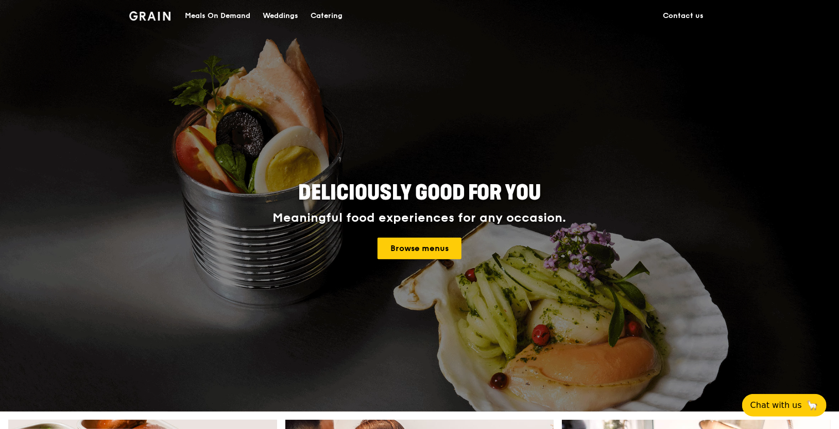
click at [229, 19] on div "Meals On Demand" at bounding box center [217, 16] width 65 height 31
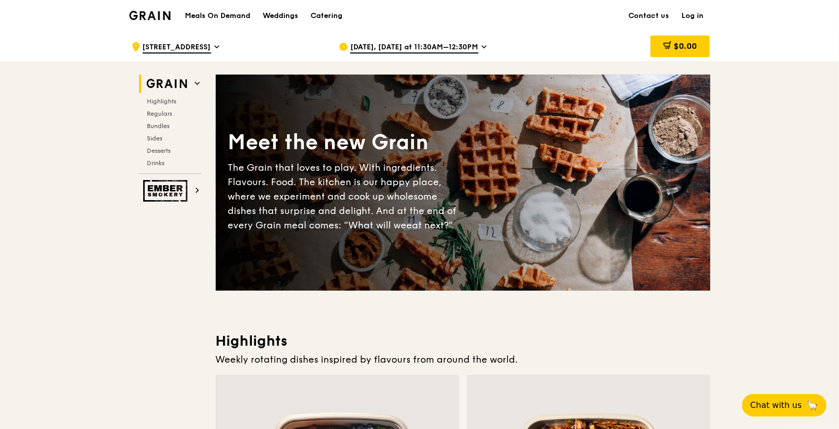
click at [690, 15] on link "Log in" at bounding box center [692, 16] width 34 height 31
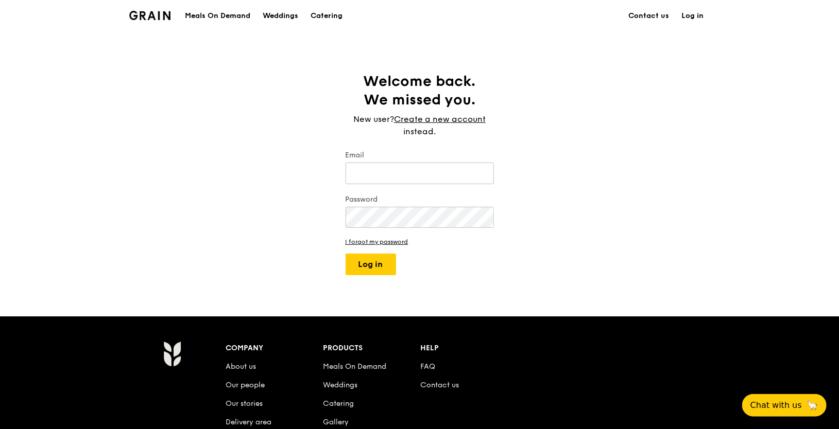
type input "[EMAIL_ADDRESS][DOMAIN_NAME]"
click at [371, 273] on button "Log in" at bounding box center [370, 265] width 50 height 22
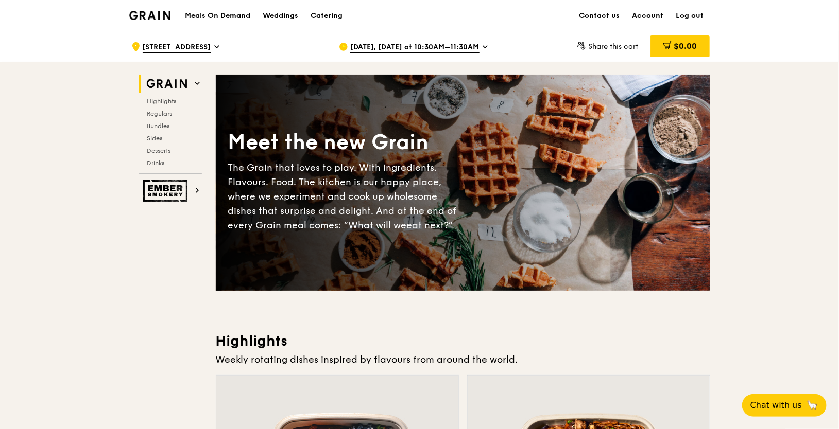
click at [483, 46] on icon at bounding box center [485, 47] width 4 height 2
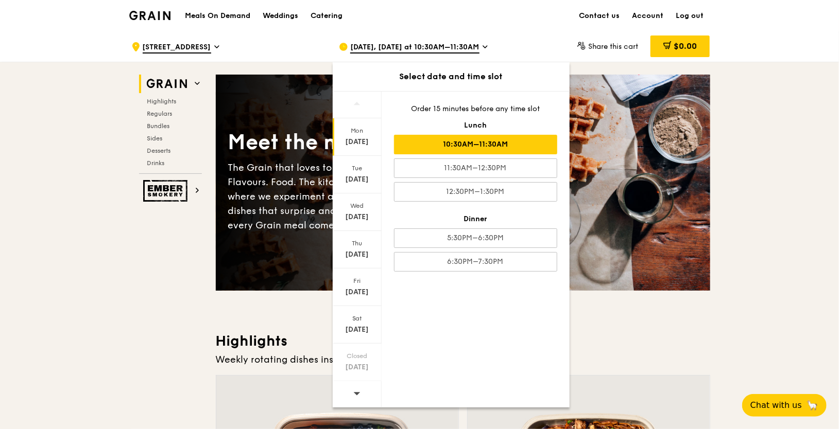
click at [457, 140] on div "10:30AM–11:30AM" at bounding box center [475, 145] width 163 height 20
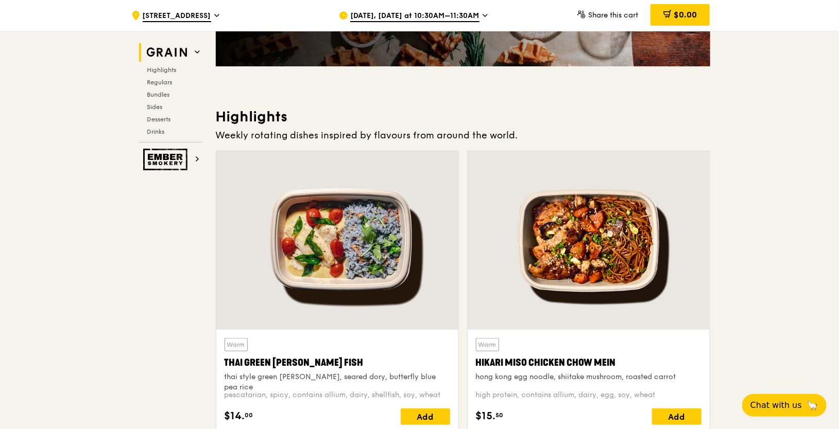
scroll to position [255, 0]
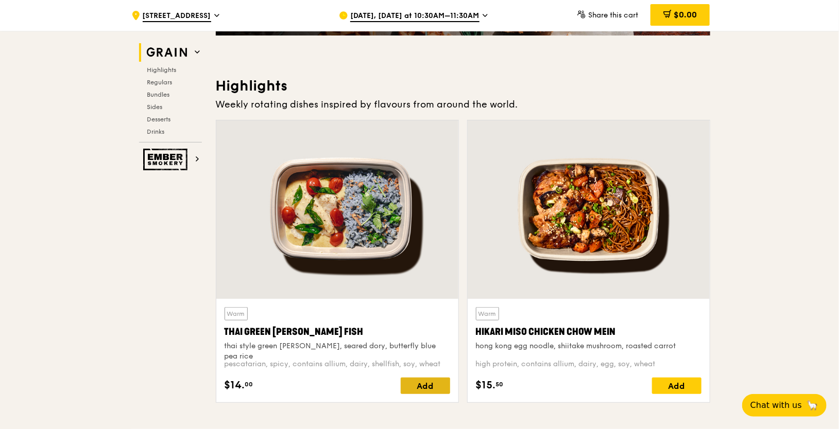
click at [436, 385] on div "Add" at bounding box center [424, 386] width 49 height 16
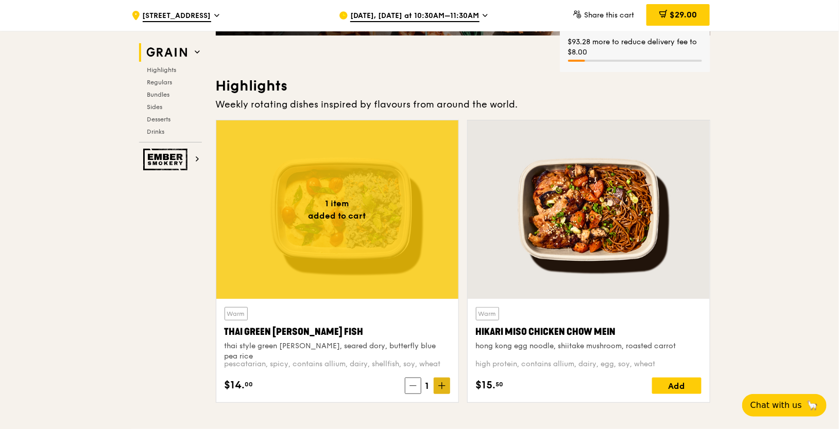
click at [444, 384] on icon at bounding box center [441, 385] width 7 height 7
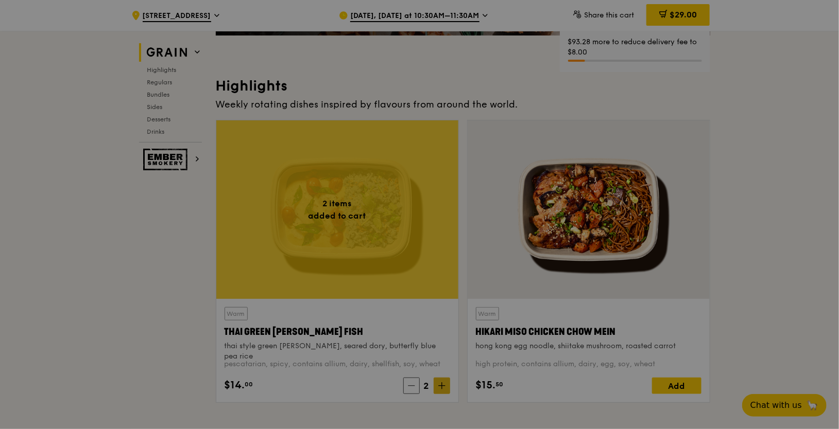
click at [444, 384] on div at bounding box center [419, 214] width 839 height 429
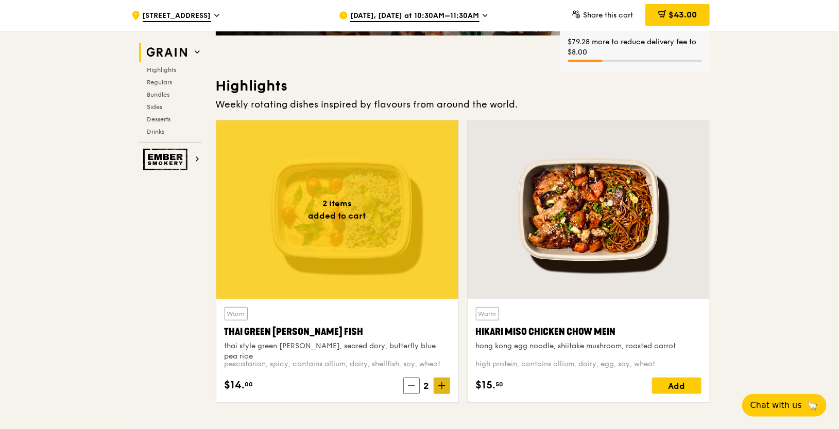
click at [444, 384] on icon at bounding box center [441, 385] width 7 height 7
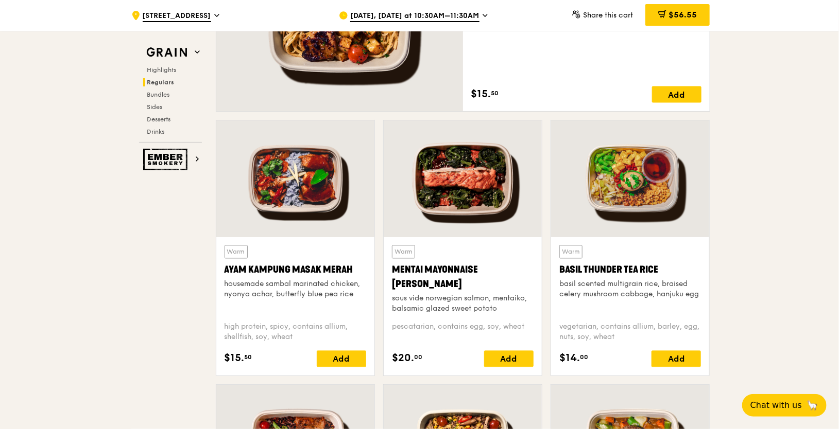
scroll to position [823, 0]
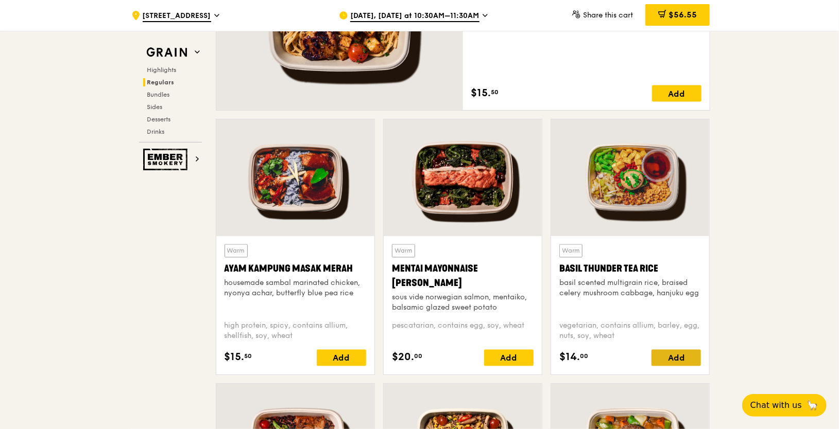
click at [675, 354] on div "Add" at bounding box center [675, 358] width 49 height 16
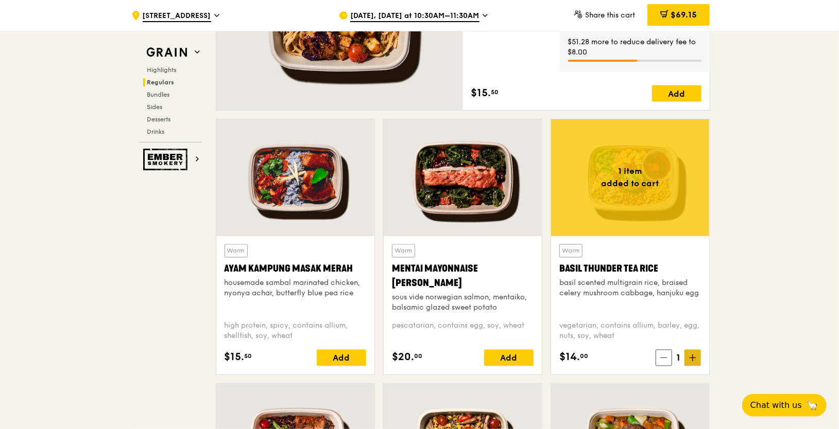
click at [692, 358] on icon at bounding box center [692, 358] width 7 height 7
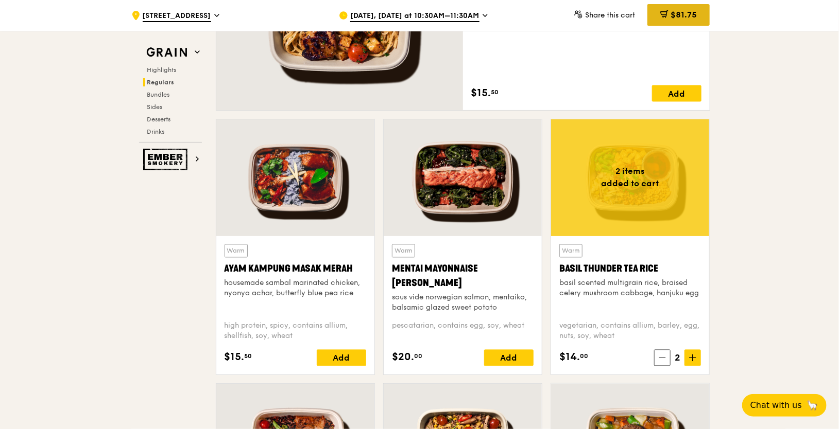
click at [685, 17] on span "$81.75" at bounding box center [683, 15] width 26 height 10
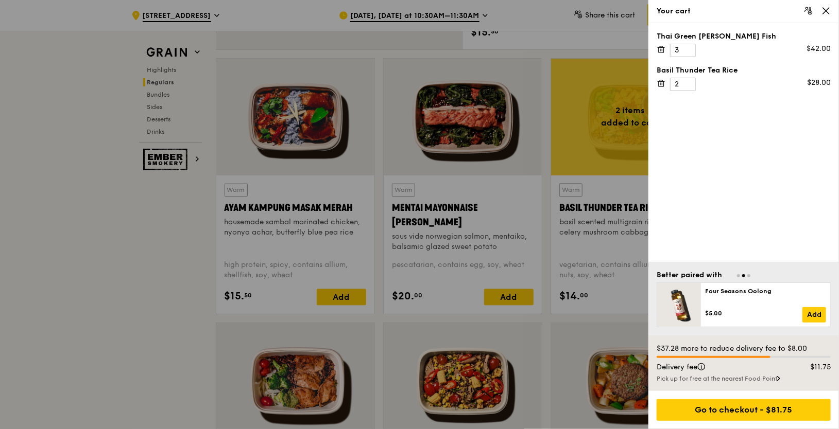
scroll to position [885, 0]
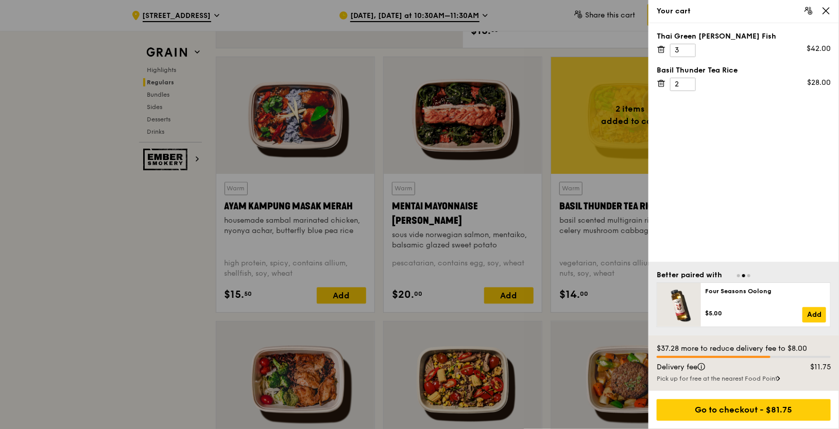
click at [132, 337] on div at bounding box center [419, 214] width 839 height 429
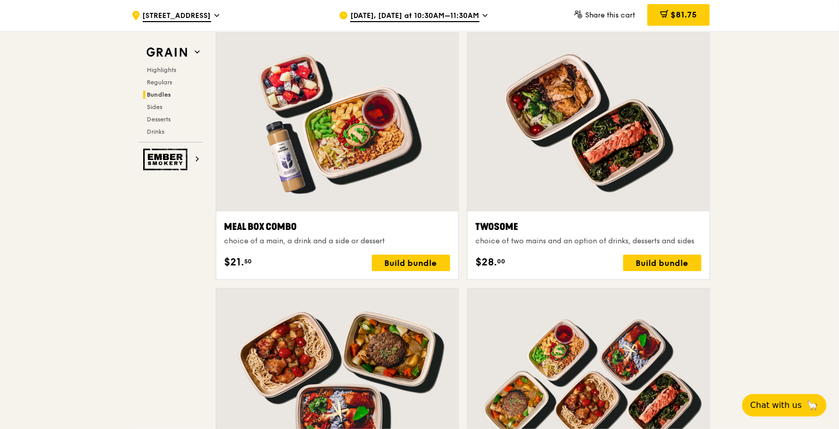
scroll to position [1504, 0]
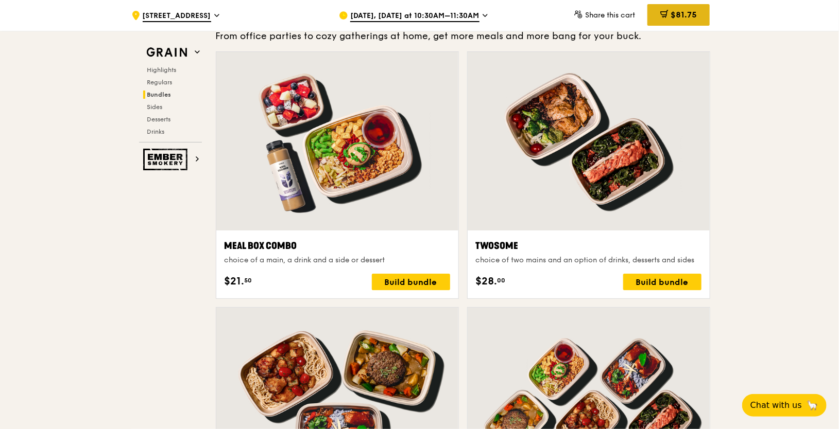
click at [677, 16] on span "$81.75" at bounding box center [683, 15] width 26 height 10
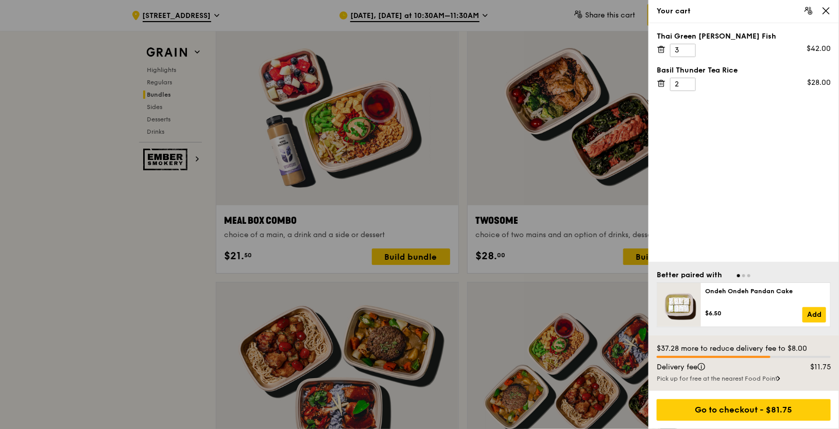
scroll to position [1527, 0]
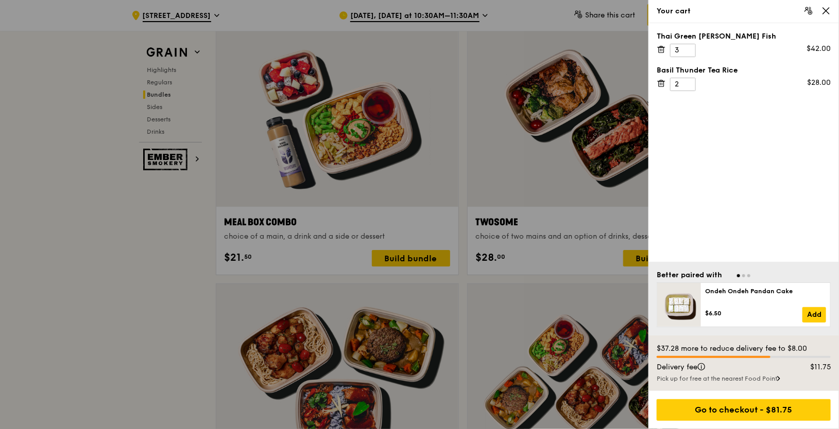
click at [825, 12] on icon at bounding box center [825, 10] width 9 height 9
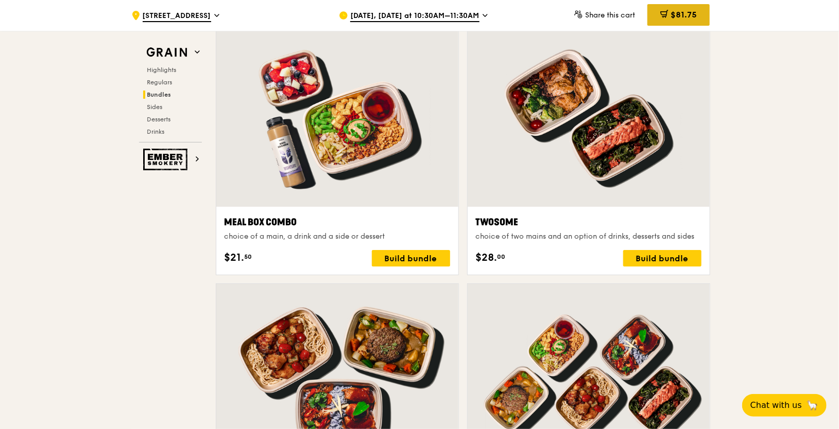
click at [693, 21] on div "$81.75" at bounding box center [678, 15] width 62 height 22
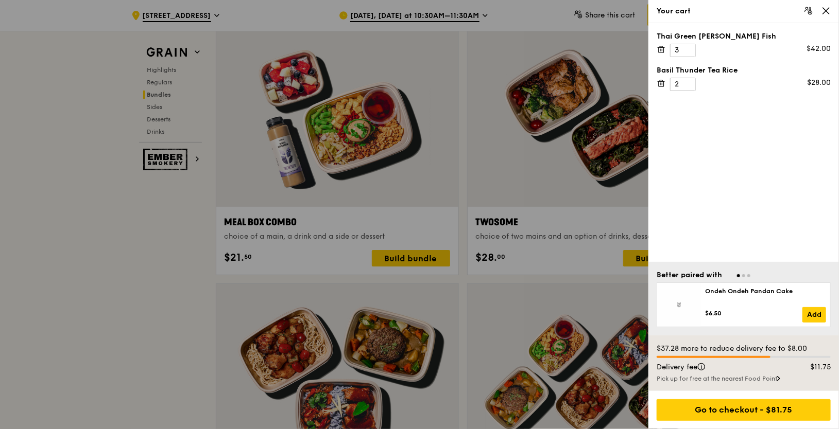
click at [661, 53] on icon at bounding box center [660, 49] width 9 height 9
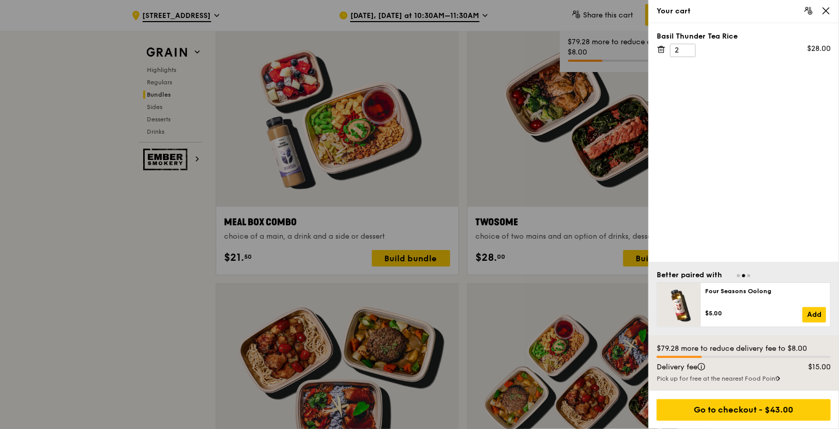
click at [662, 50] on icon at bounding box center [662, 50] width 0 height 2
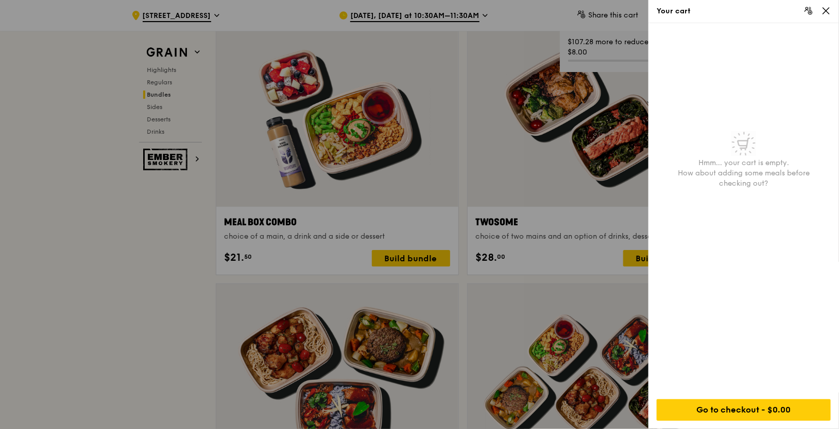
click at [827, 10] on icon at bounding box center [825, 10] width 9 height 9
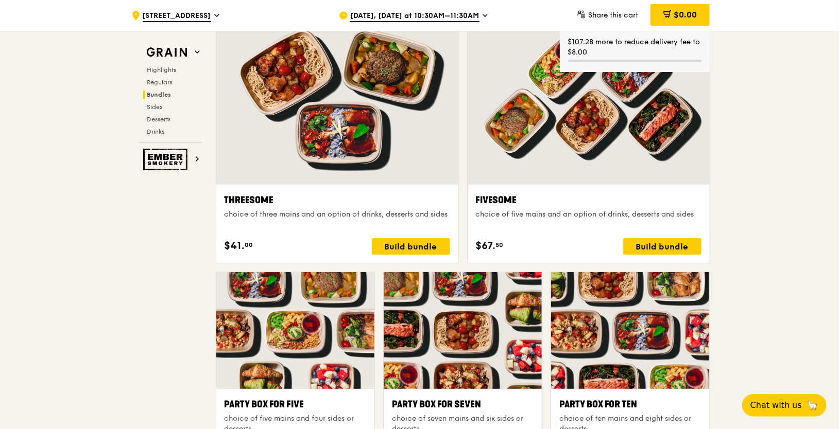
scroll to position [1826, 0]
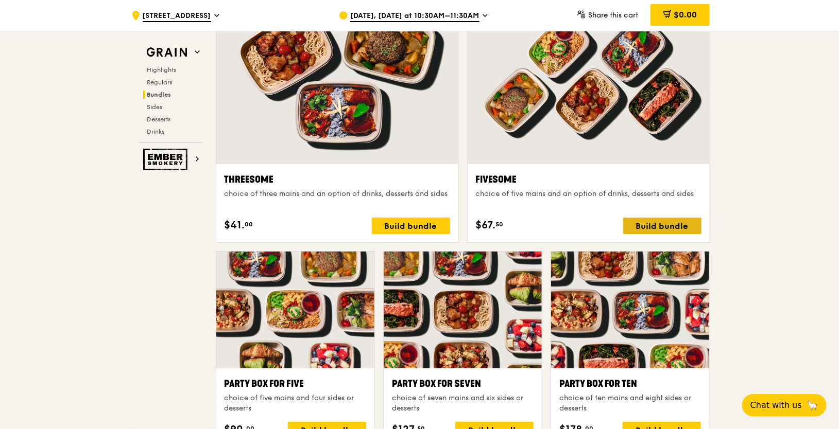
click at [673, 224] on div "Build bundle" at bounding box center [662, 226] width 78 height 16
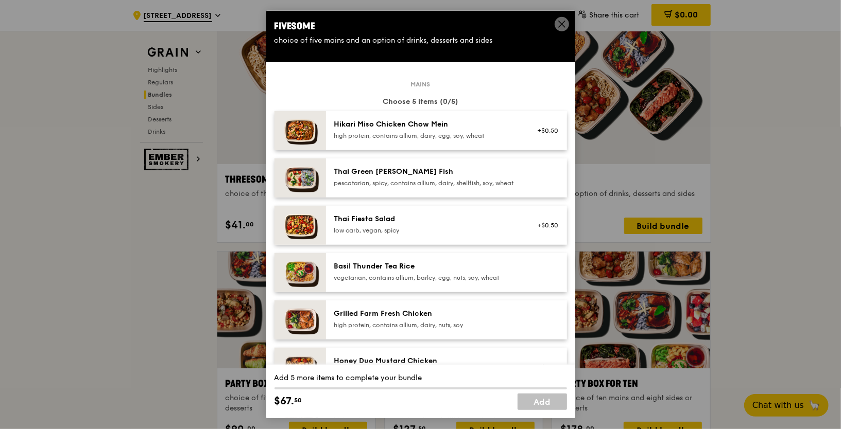
click at [534, 179] on div at bounding box center [545, 178] width 40 height 23
click at [534, 179] on div "Remove" at bounding box center [545, 178] width 40 height 23
click at [521, 176] on div "Thai Green [PERSON_NAME] Fish pescatarian, spicy, contains allium, dairy, shell…" at bounding box center [426, 178] width 197 height 23
click at [474, 272] on div "Basil Thunder Tea Rice" at bounding box center [426, 267] width 185 height 10
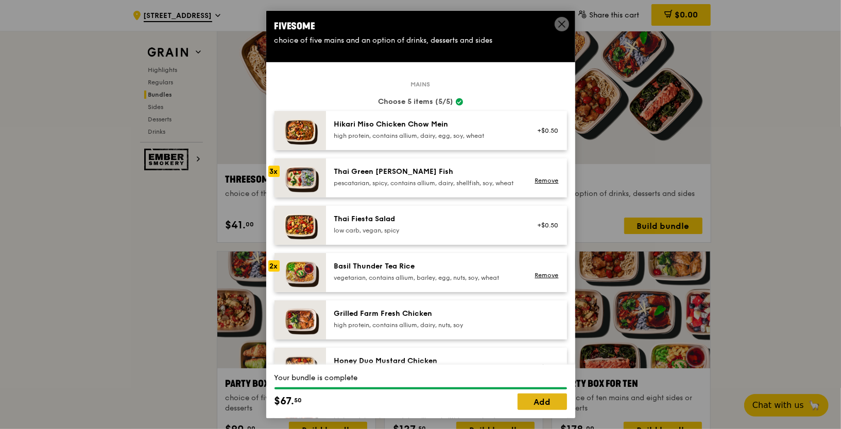
click at [533, 403] on link "Add" at bounding box center [541, 402] width 49 height 16
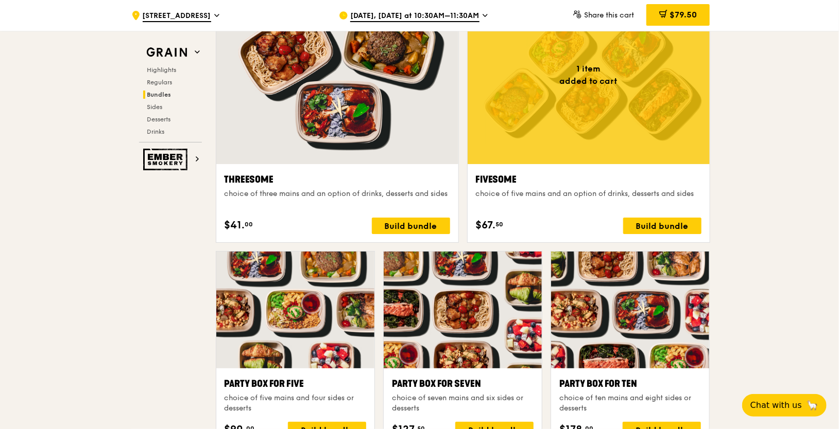
scroll to position [1817, 0]
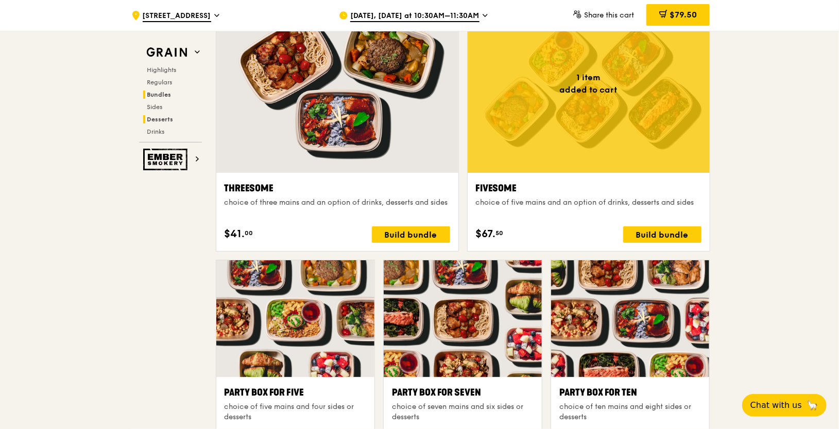
click at [164, 118] on span "Desserts" at bounding box center [160, 119] width 26 height 7
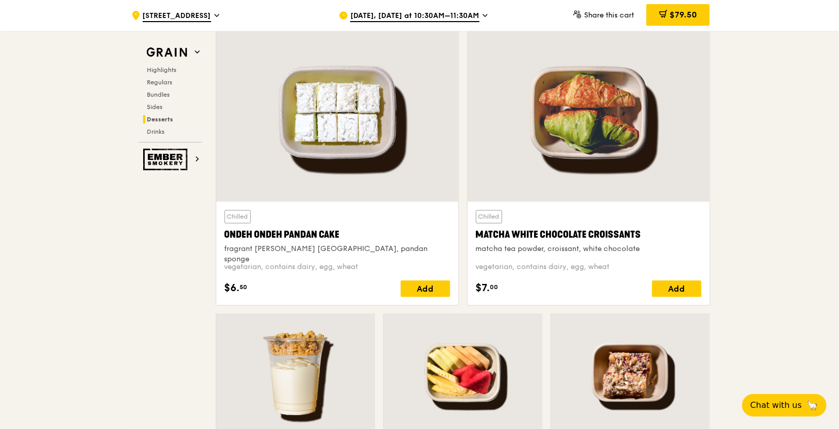
scroll to position [2981, 0]
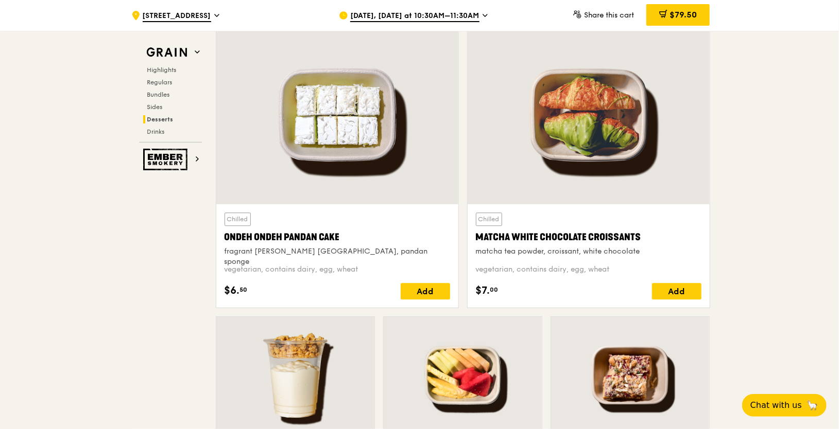
click at [257, 232] on div "Ondeh Ondeh Pandan Cake" at bounding box center [336, 237] width 225 height 14
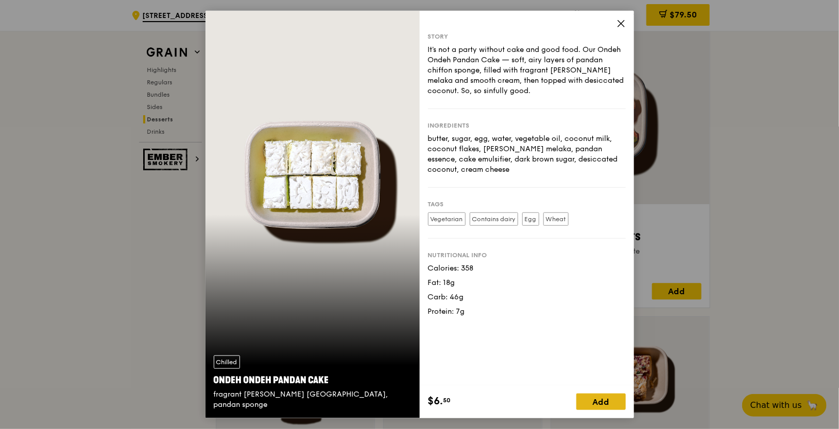
click at [589, 398] on div "Add" at bounding box center [600, 402] width 49 height 16
click at [686, 13] on div "Chilled Ondeh Ondeh Pandan Cake fragrant [PERSON_NAME] [GEOGRAPHIC_DATA], panda…" at bounding box center [419, 214] width 839 height 429
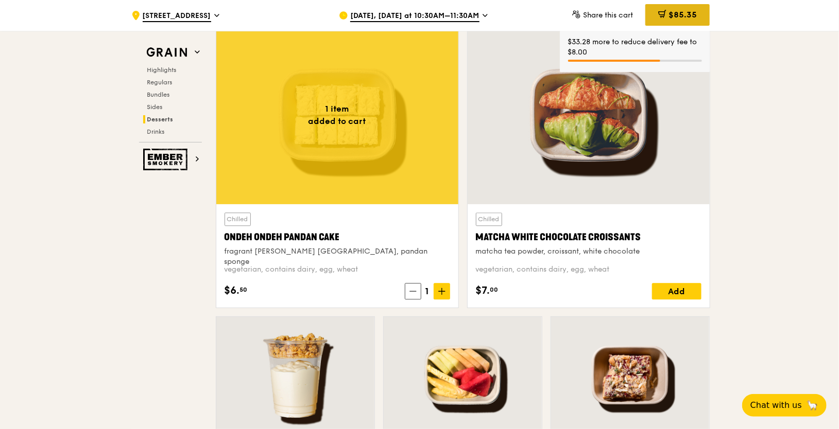
click at [680, 13] on span "$85.35" at bounding box center [682, 15] width 28 height 10
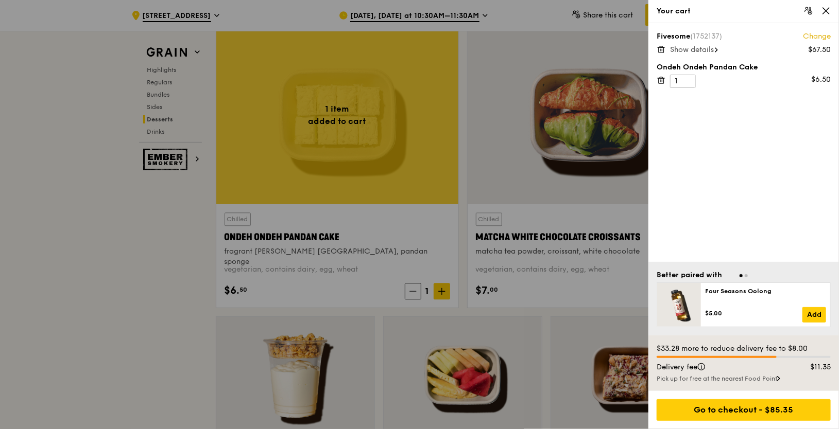
click at [663, 81] on icon at bounding box center [660, 80] width 9 height 9
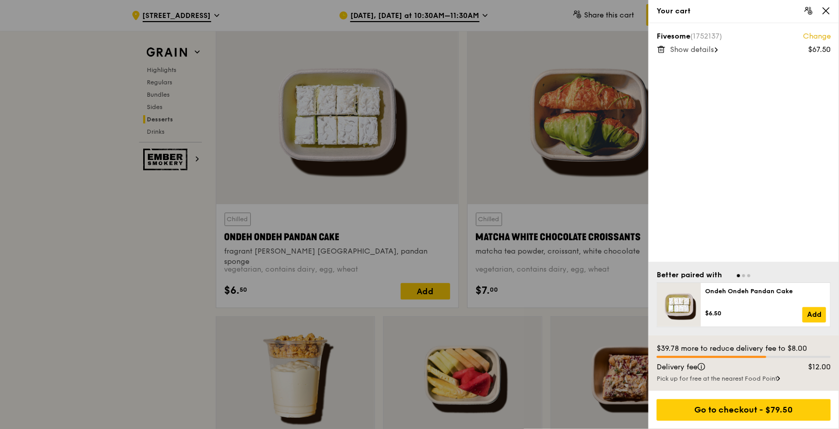
click at [355, 125] on div at bounding box center [419, 214] width 839 height 429
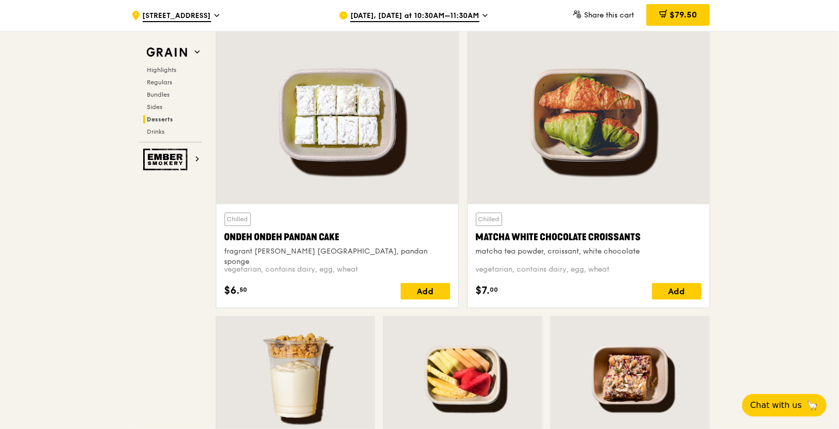
click at [355, 125] on div at bounding box center [337, 115] width 242 height 179
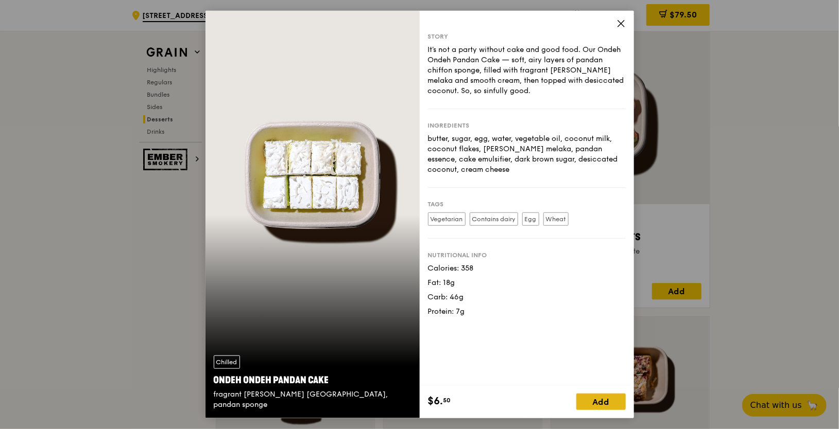
click at [592, 401] on div "Add" at bounding box center [600, 402] width 49 height 16
click at [620, 27] on icon at bounding box center [620, 23] width 9 height 9
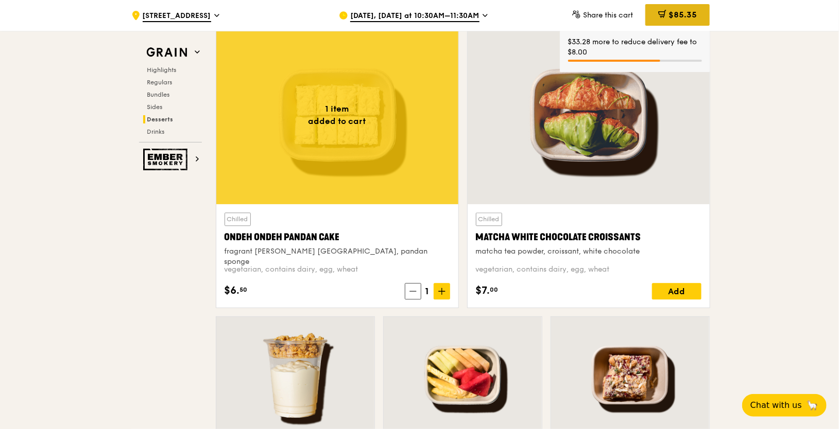
click at [677, 18] on span "$85.35" at bounding box center [682, 15] width 28 height 10
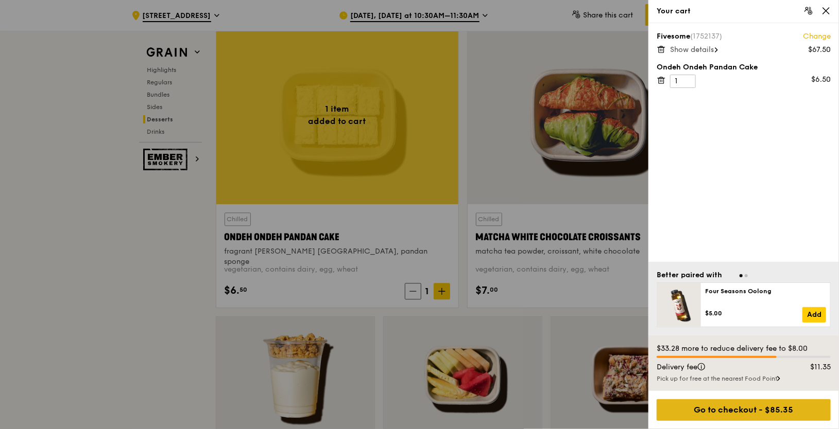
click at [749, 412] on div "Go to checkout - $85.35" at bounding box center [743, 410] width 174 height 22
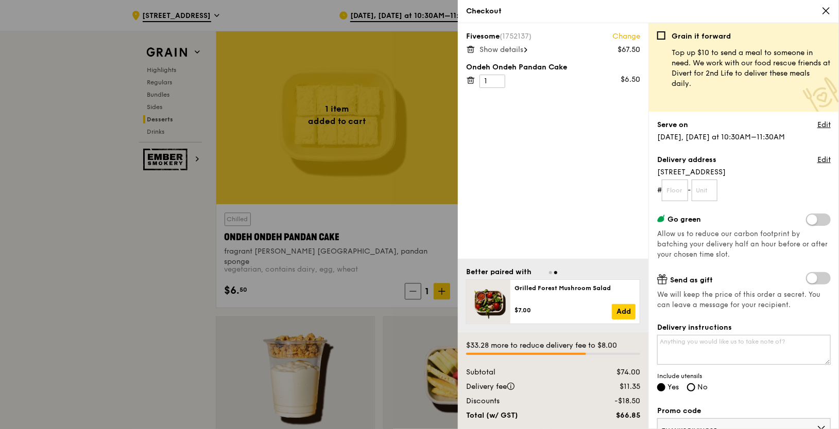
click at [516, 51] on span "Show details" at bounding box center [501, 49] width 44 height 9
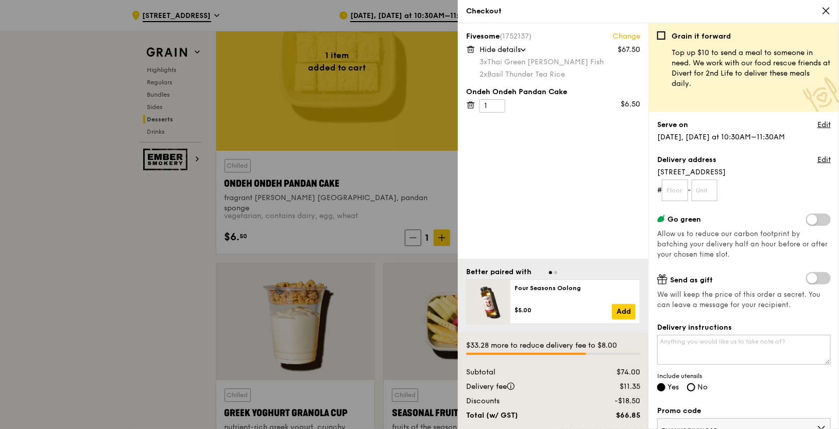
scroll to position [3039, 0]
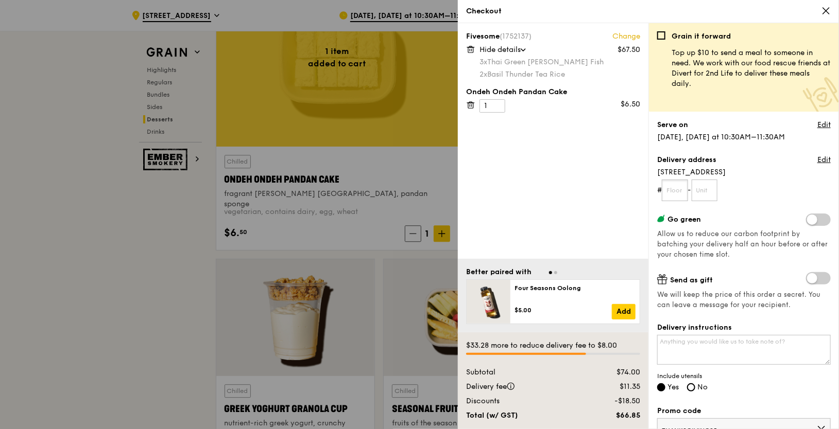
click at [672, 192] on input "text" at bounding box center [674, 191] width 26 height 22
type input "07"
click at [710, 188] on input "text" at bounding box center [704, 191] width 26 height 22
type input "04"
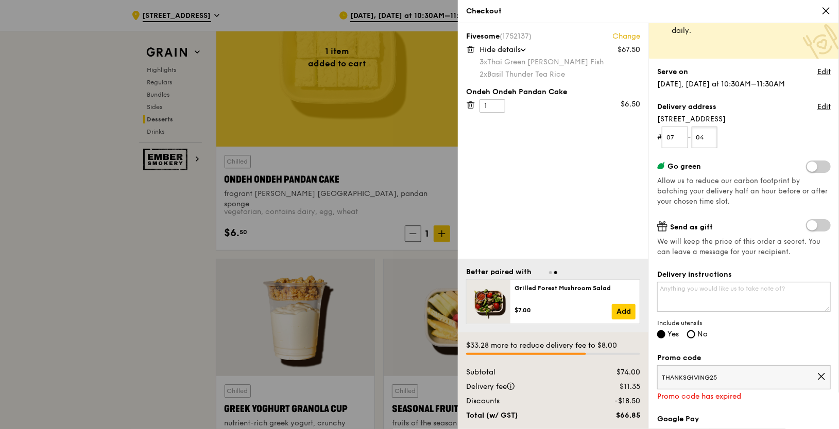
scroll to position [55, 0]
click at [830, 160] on div "Grain it forward Top up $10 to send a meal to someone in need. We work with our…" at bounding box center [743, 226] width 190 height 406
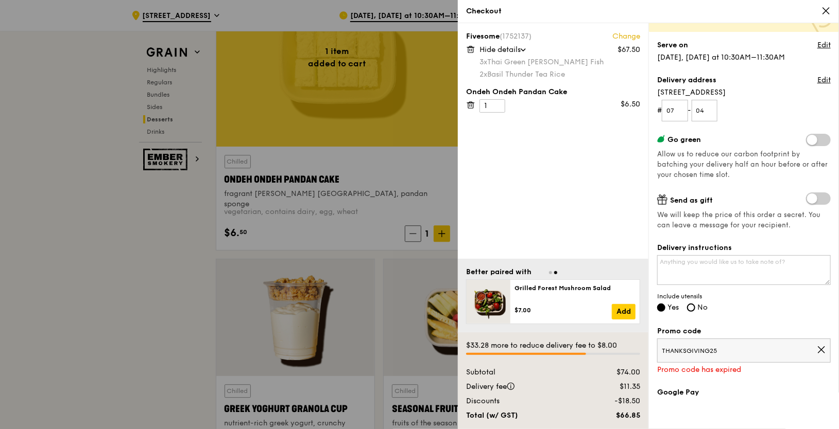
scroll to position [83, 0]
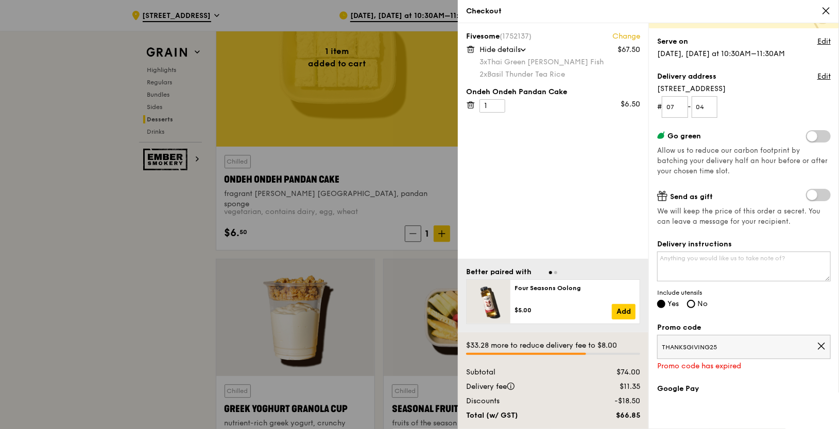
click at [822, 345] on icon at bounding box center [821, 346] width 6 height 6
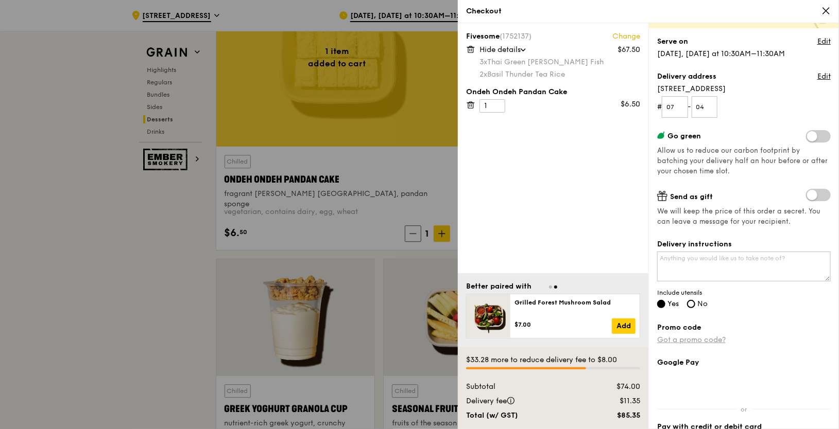
click at [717, 339] on link "Got a promo code?" at bounding box center [691, 340] width 68 height 9
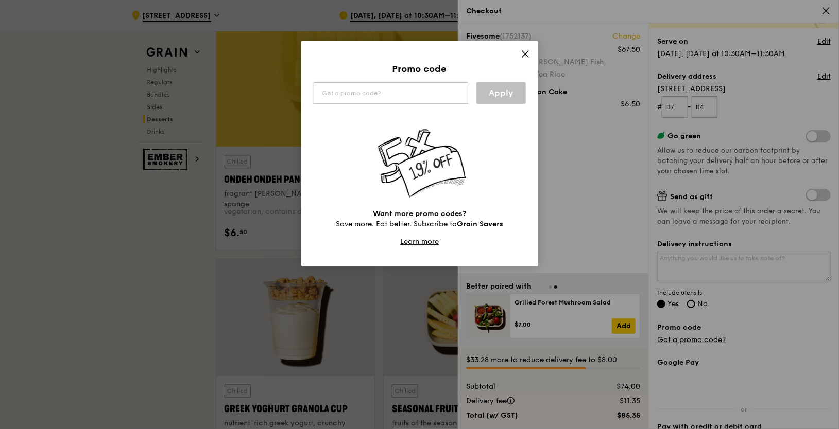
click at [373, 93] on input "text" at bounding box center [391, 93] width 154 height 22
click at [504, 93] on link "Apply" at bounding box center [500, 93] width 49 height 22
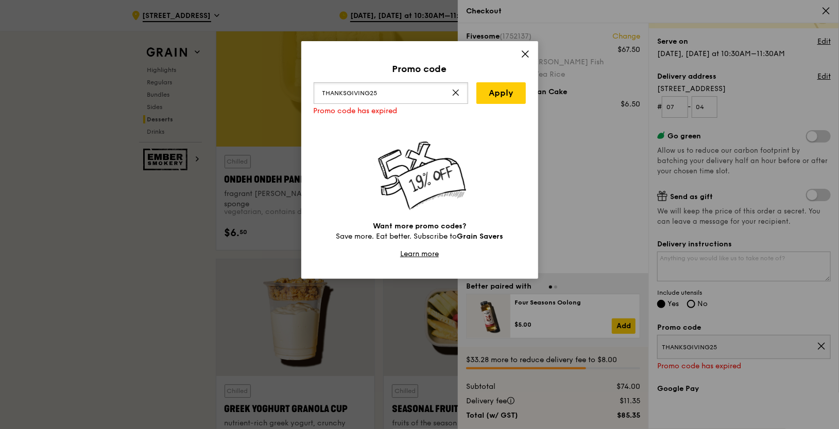
click at [412, 95] on input "THANKSGIVING25" at bounding box center [391, 93] width 154 height 22
type input "[DATE]"
click at [501, 93] on link "Apply" at bounding box center [500, 93] width 49 height 22
click at [526, 52] on icon at bounding box center [524, 53] width 9 height 9
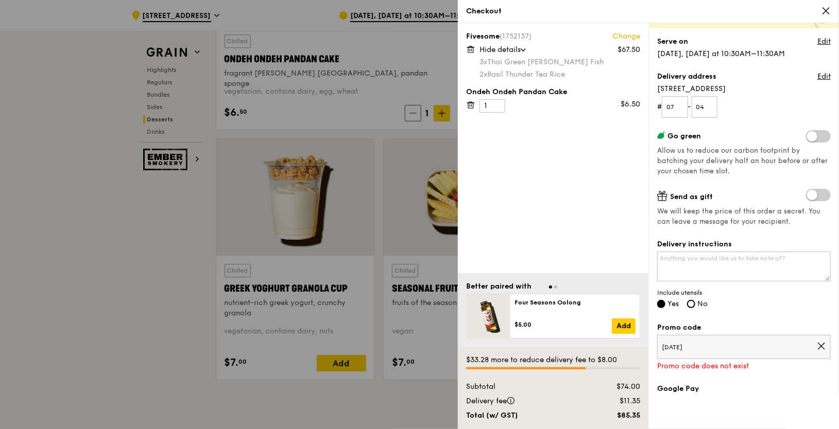
scroll to position [3163, 0]
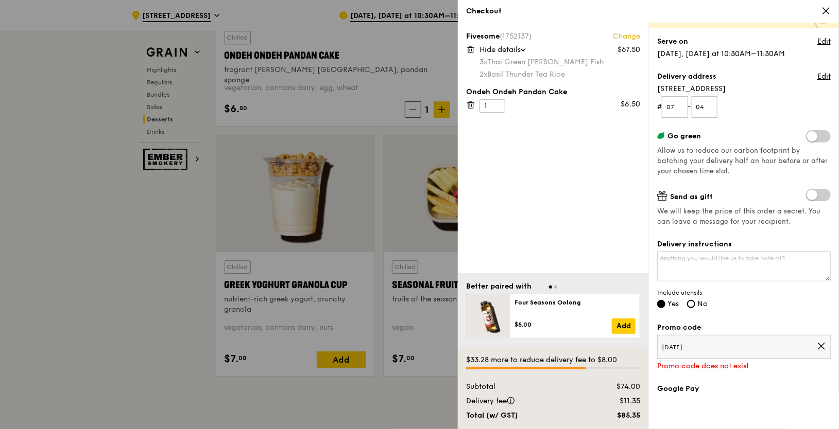
click at [828, 9] on icon at bounding box center [825, 10] width 9 height 9
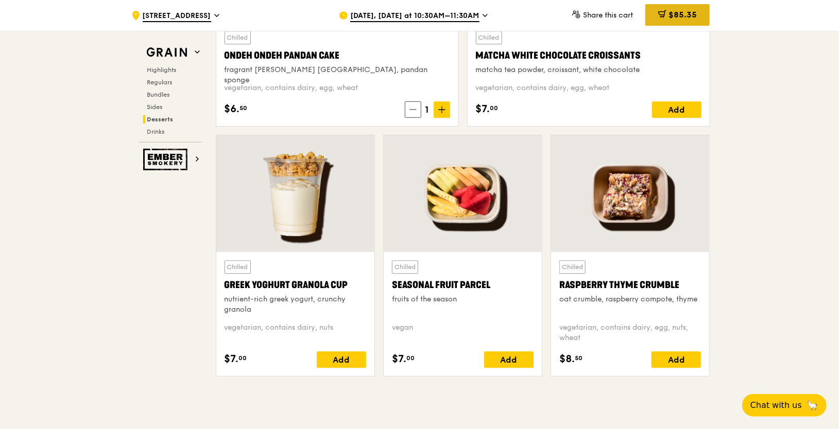
click at [685, 18] on span "$85.35" at bounding box center [682, 15] width 28 height 10
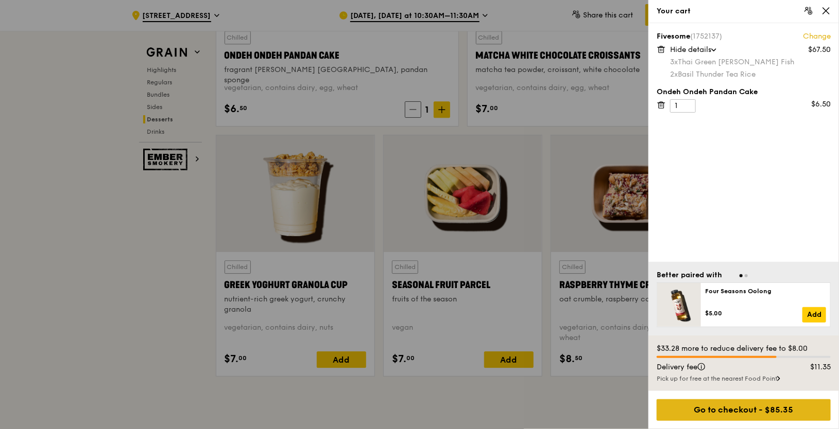
click at [736, 410] on div "Go to checkout - $85.35" at bounding box center [743, 410] width 174 height 22
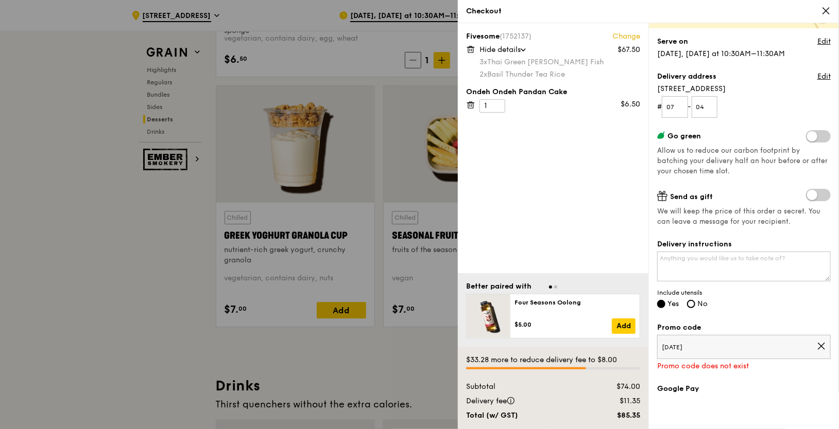
scroll to position [3215, 0]
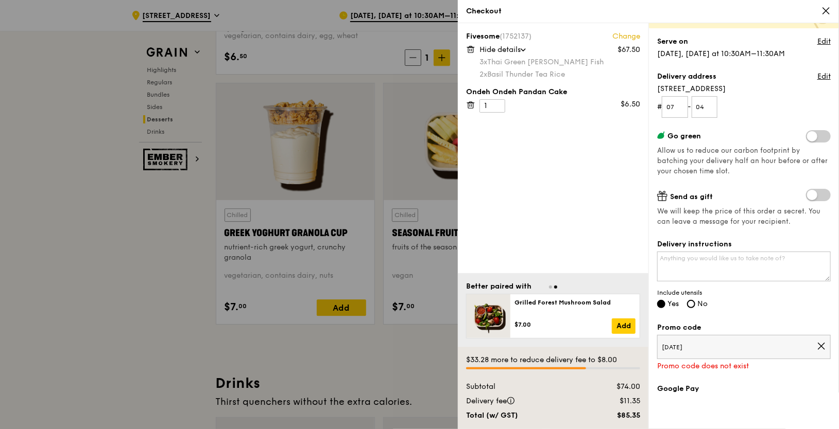
click at [821, 342] on icon at bounding box center [820, 346] width 9 height 9
click at [719, 341] on link "Got a promo code?" at bounding box center [691, 340] width 68 height 9
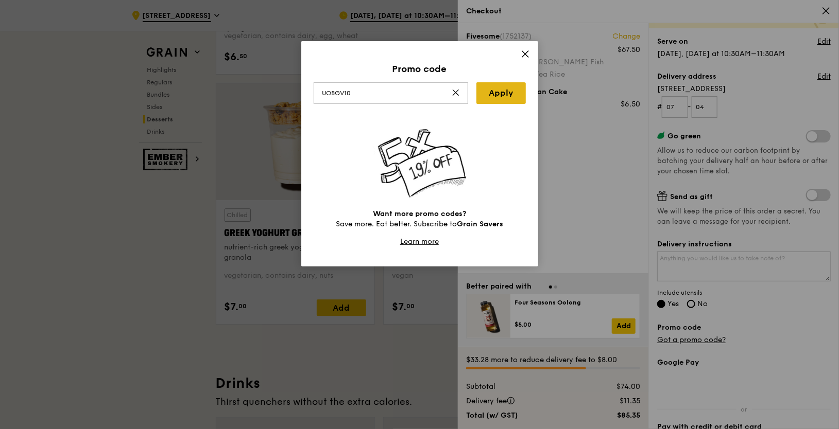
click at [496, 93] on link "Apply" at bounding box center [500, 93] width 49 height 22
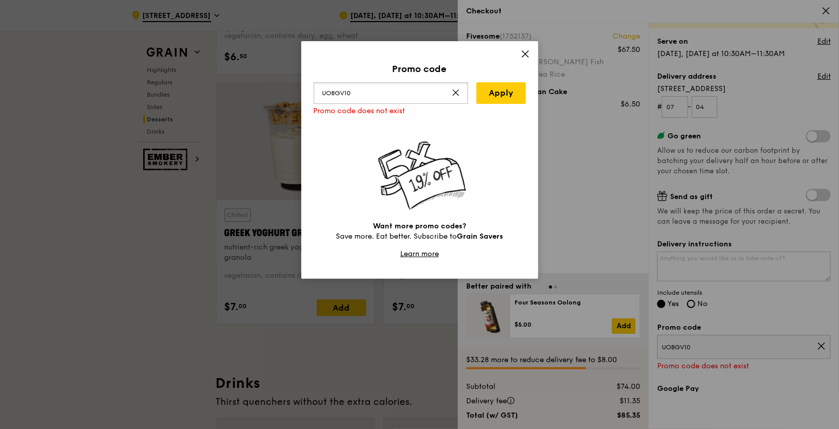
drag, startPoint x: 387, startPoint y: 91, endPoint x: 314, endPoint y: 88, distance: 73.1
click at [314, 88] on input "UOBGV10" at bounding box center [391, 93] width 154 height 22
paste input "TRUEXGRAIN"
type input "TRUEXGRAIN"
click at [493, 93] on link "Apply" at bounding box center [500, 93] width 49 height 22
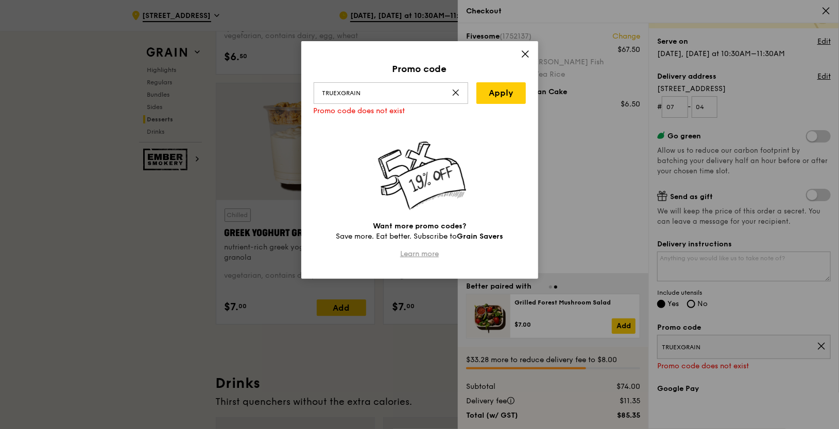
click at [425, 255] on link "Learn more" at bounding box center [419, 254] width 39 height 9
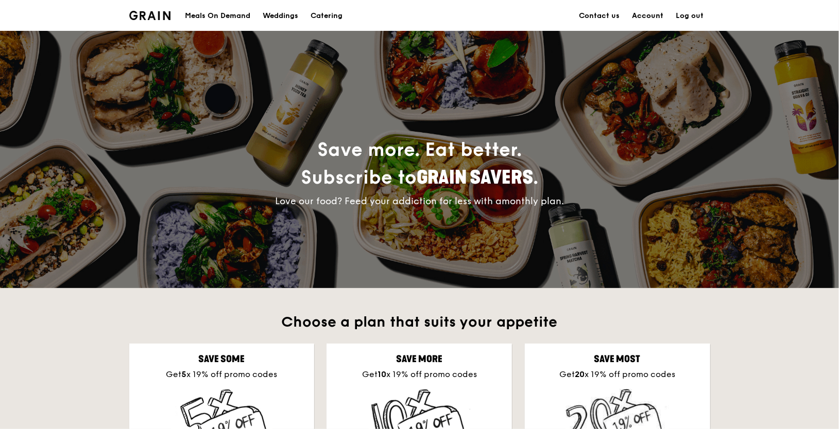
click at [656, 14] on link "Account" at bounding box center [648, 16] width 44 height 31
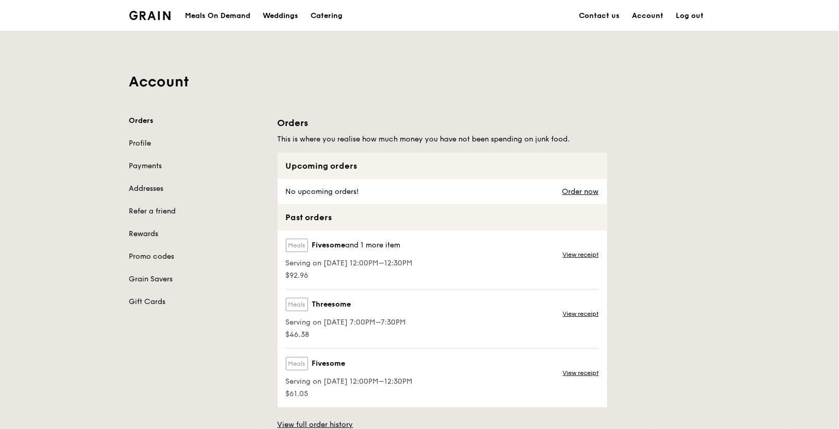
click at [147, 237] on link "Rewards" at bounding box center [197, 234] width 136 height 10
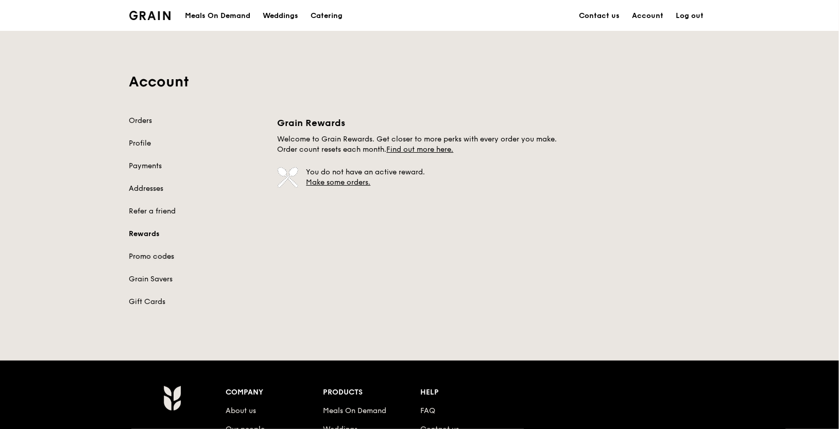
click at [148, 255] on link "Promo codes" at bounding box center [197, 257] width 136 height 10
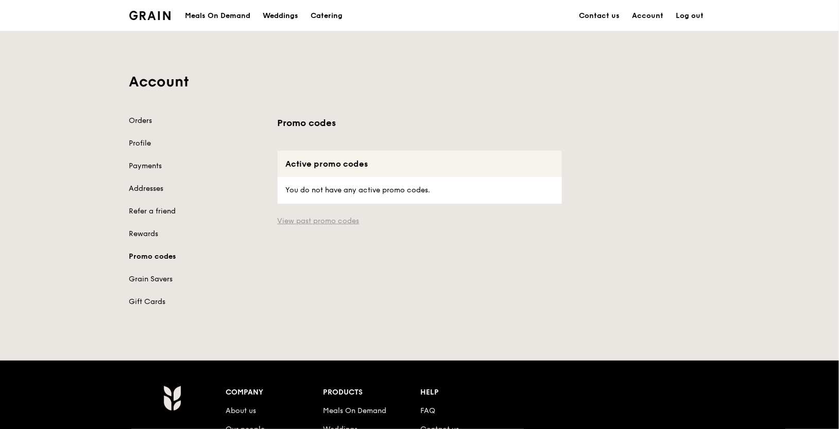
click at [333, 218] on link "View past promo codes" at bounding box center [419, 221] width 284 height 10
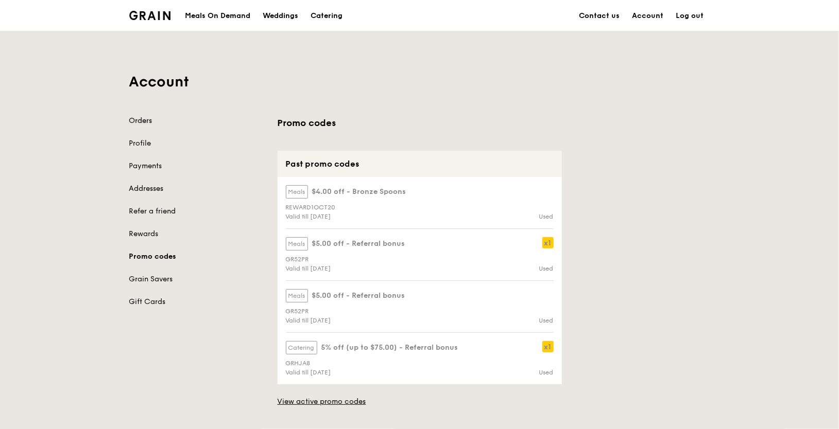
click at [144, 123] on link "Orders" at bounding box center [197, 121] width 136 height 10
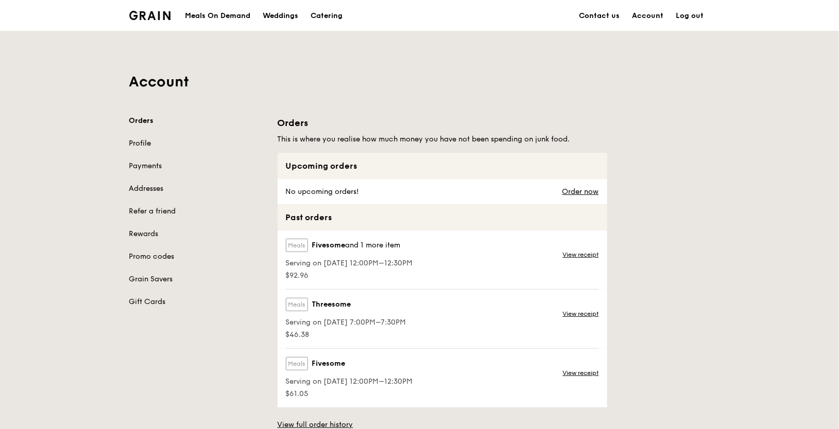
click at [148, 142] on link "Profile" at bounding box center [197, 143] width 136 height 10
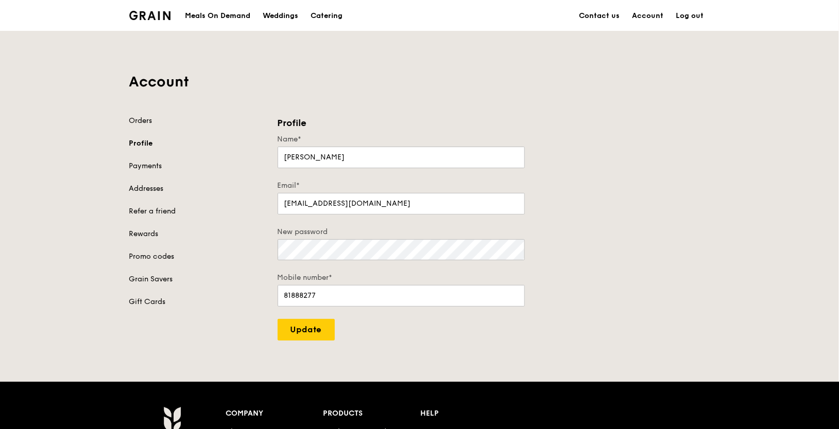
click at [234, 13] on div "Meals On Demand" at bounding box center [217, 16] width 65 height 31
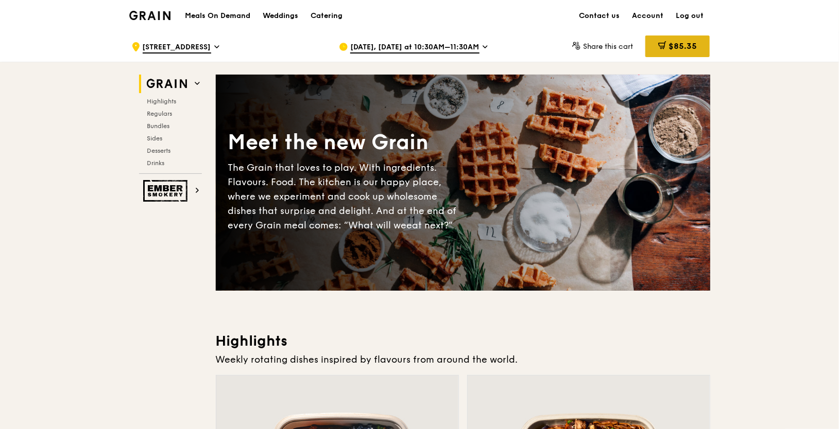
click at [694, 42] on span "$85.35" at bounding box center [682, 46] width 28 height 10
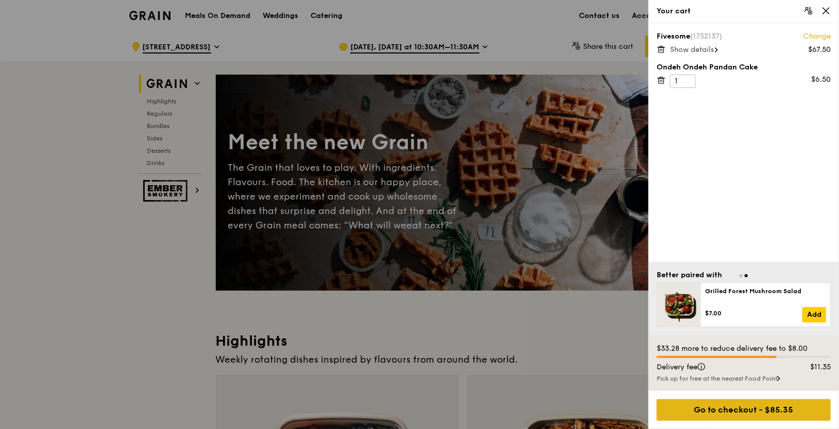
click at [733, 408] on div "Go to checkout - $85.35" at bounding box center [743, 410] width 174 height 22
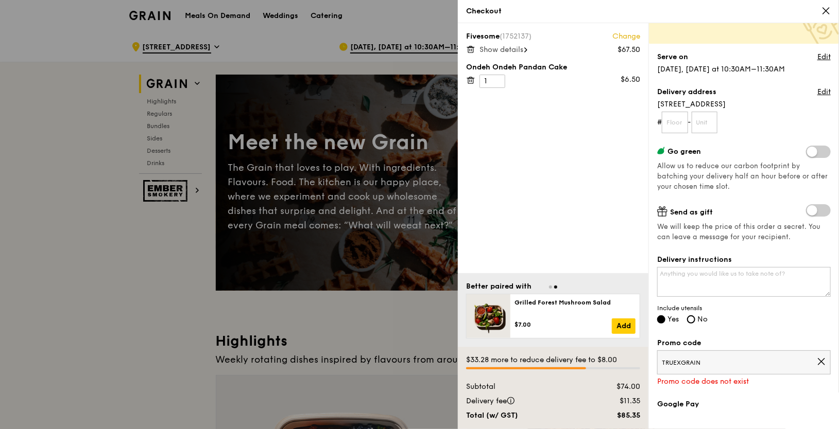
scroll to position [77, 0]
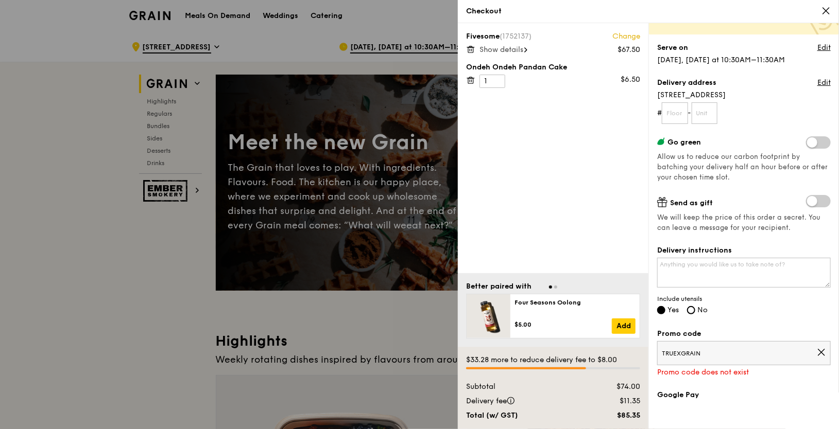
drag, startPoint x: 712, startPoint y: 349, endPoint x: 658, endPoint y: 352, distance: 54.7
click at [661, 352] on span "TRUEXGRAIN" at bounding box center [738, 354] width 155 height 8
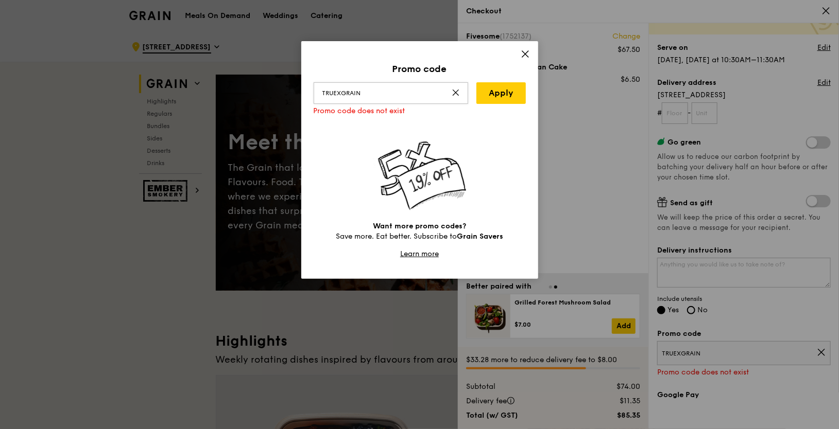
drag, startPoint x: 379, startPoint y: 95, endPoint x: 315, endPoint y: 92, distance: 63.9
click at [316, 91] on input "TRUEXGRAIN" at bounding box center [391, 93] width 154 height 22
click at [492, 92] on link "Apply" at bounding box center [500, 93] width 49 height 22
click at [408, 92] on input "PSOCBC10" at bounding box center [391, 93] width 154 height 22
click at [398, 95] on input "PSOCBC10" at bounding box center [391, 93] width 154 height 22
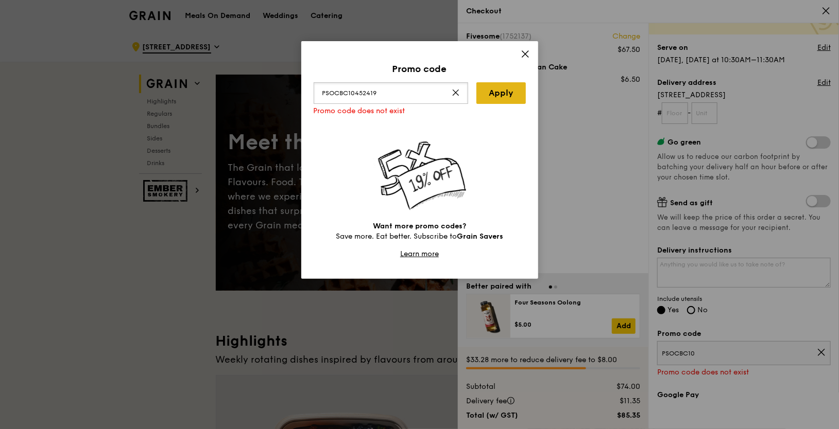
type input "PSOCBC10452419"
click at [500, 91] on link "Apply" at bounding box center [500, 93] width 49 height 22
click at [455, 94] on icon at bounding box center [455, 93] width 8 height 8
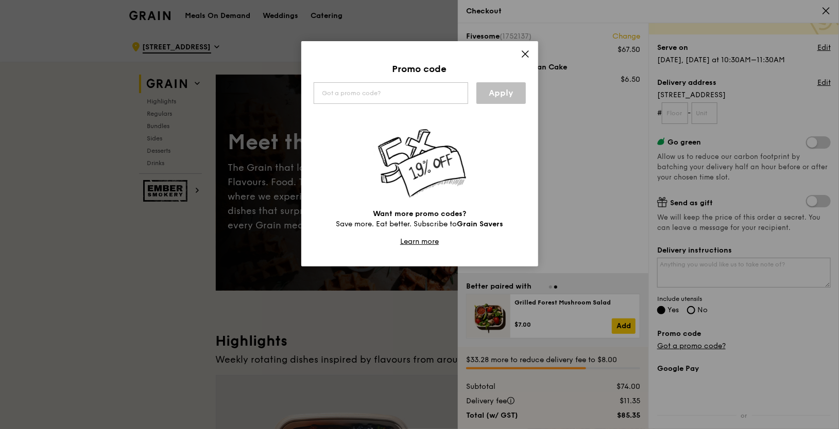
click at [524, 54] on icon at bounding box center [524, 53] width 9 height 9
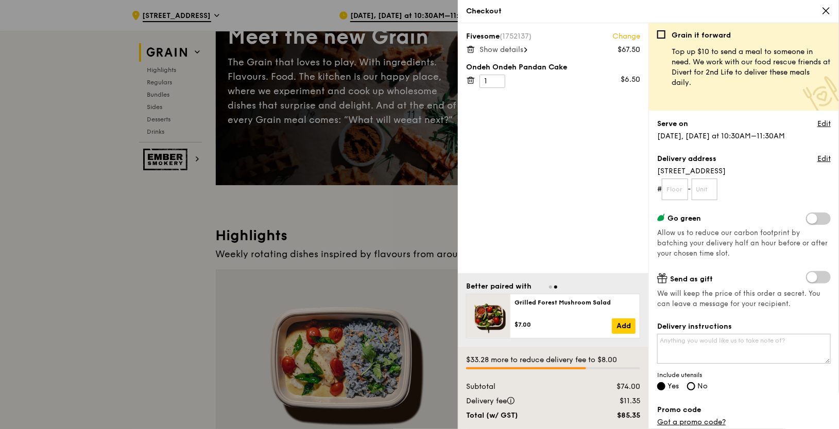
scroll to position [103, 0]
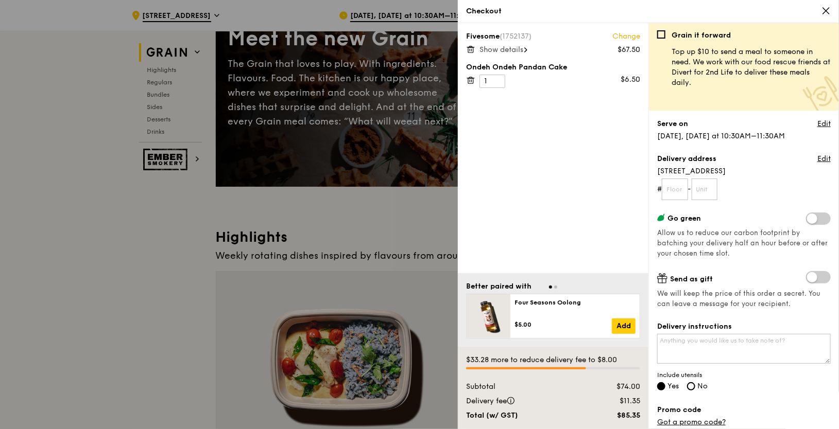
click at [521, 50] on span "Show details" at bounding box center [501, 49] width 44 height 9
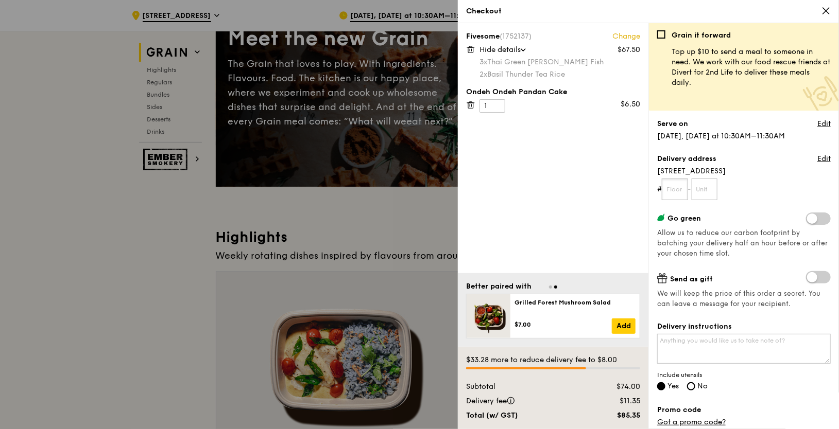
click at [673, 193] on input "text" at bounding box center [674, 190] width 26 height 22
type input "07"
click at [711, 189] on input "text" at bounding box center [704, 190] width 26 height 22
type input "04"
click at [826, 218] on span at bounding box center [818, 219] width 25 height 12
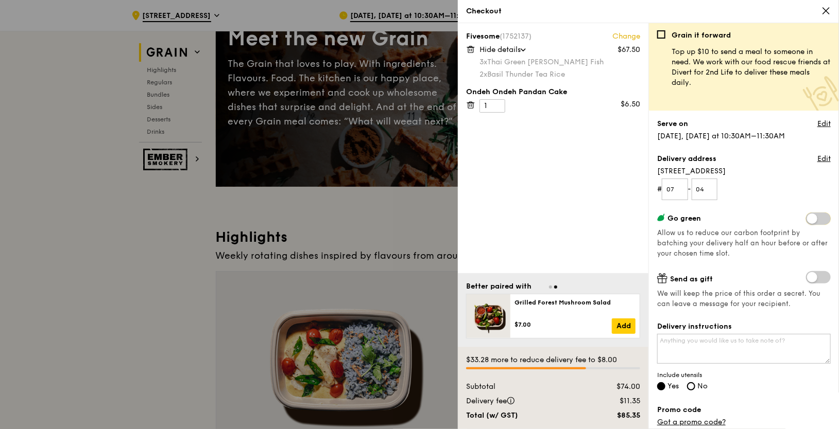
click at [808, 220] on input "checkbox" at bounding box center [808, 220] width 0 height 0
click at [813, 218] on span at bounding box center [818, 219] width 25 height 12
click at [808, 220] on input "checkbox" at bounding box center [808, 220] width 0 height 0
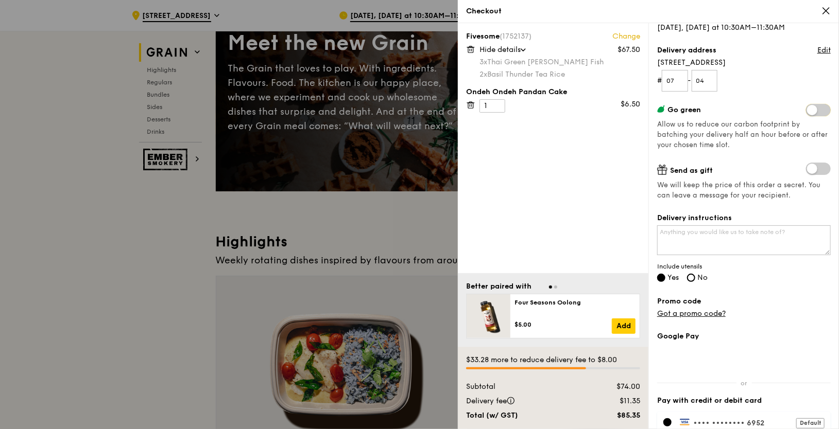
scroll to position [127, 0]
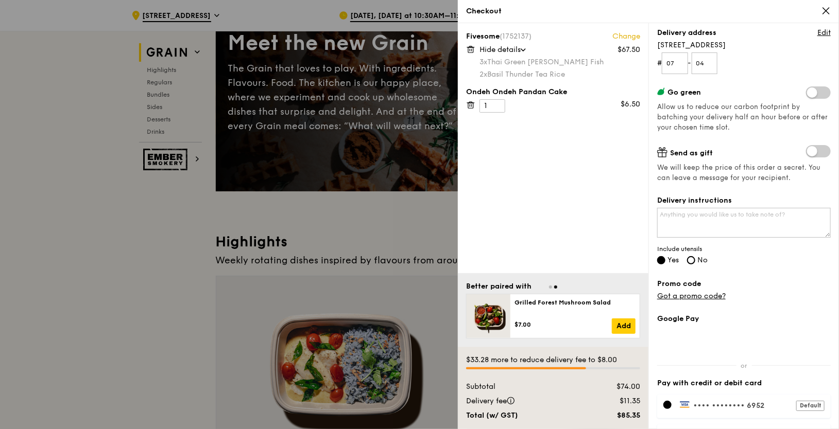
click at [825, 90] on span at bounding box center [818, 92] width 25 height 12
click at [808, 94] on input "checkbox" at bounding box center [808, 94] width 0 height 0
click at [816, 91] on span at bounding box center [818, 92] width 25 height 12
click at [808, 94] on input "checkbox" at bounding box center [808, 94] width 0 height 0
click at [695, 258] on input "No" at bounding box center [691, 260] width 8 height 8
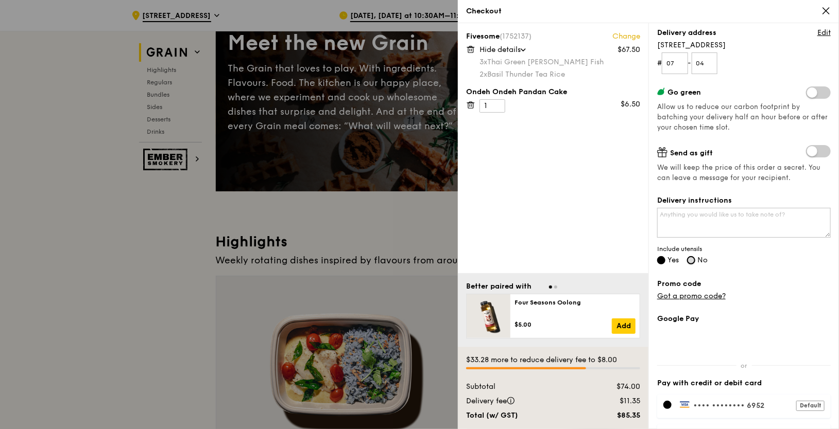
radio input "true"
click at [661, 260] on input "Yes" at bounding box center [661, 260] width 8 height 8
radio input "true"
radio input "false"
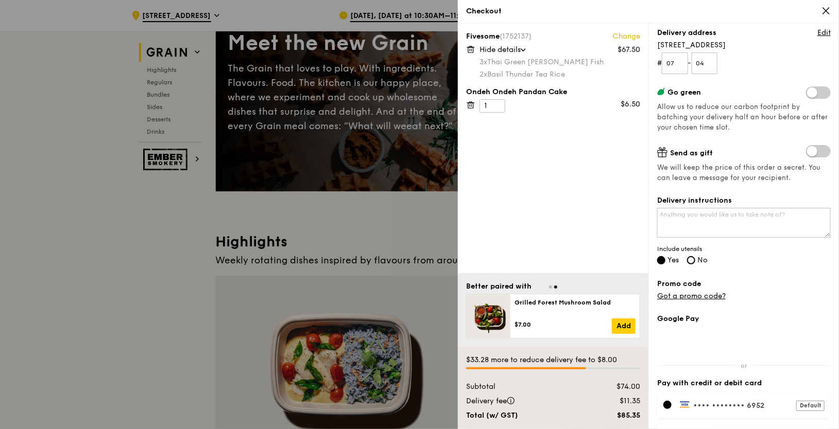
radio input "true"
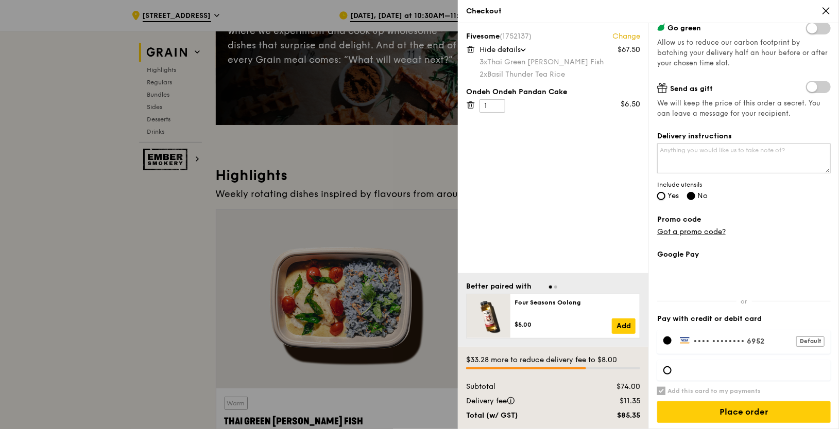
scroll to position [172, 0]
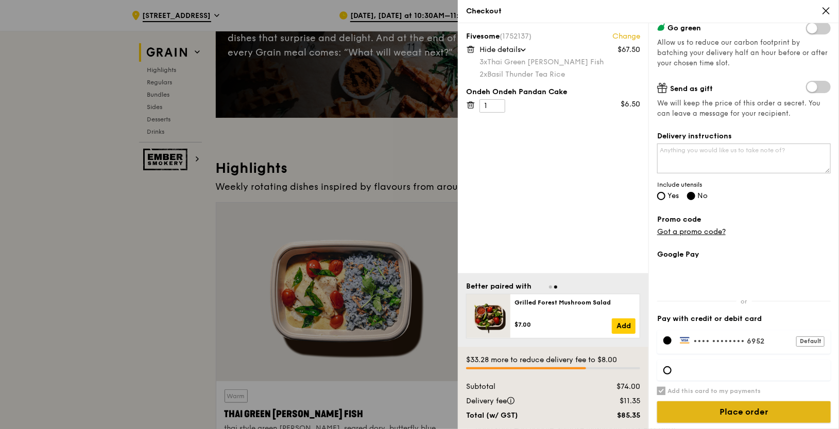
click at [724, 409] on input "Place order" at bounding box center [743, 413] width 173 height 22
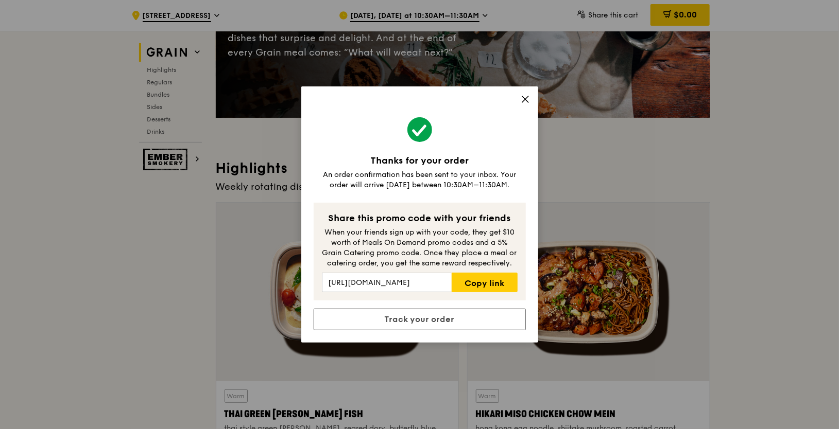
click at [521, 98] on icon at bounding box center [524, 99] width 9 height 9
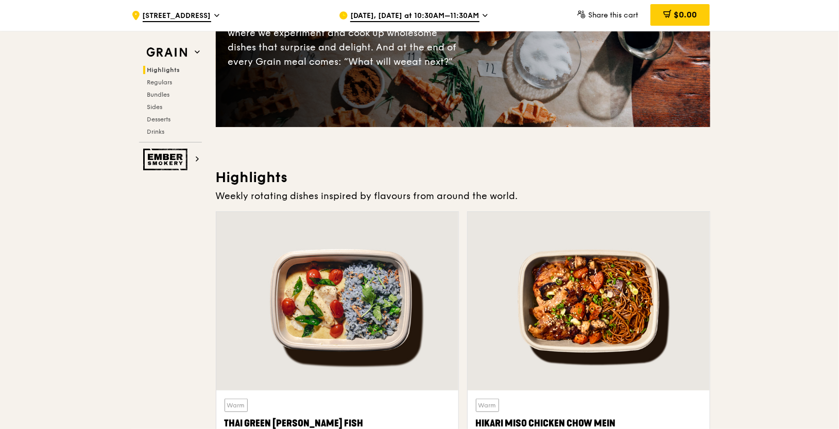
scroll to position [0, 0]
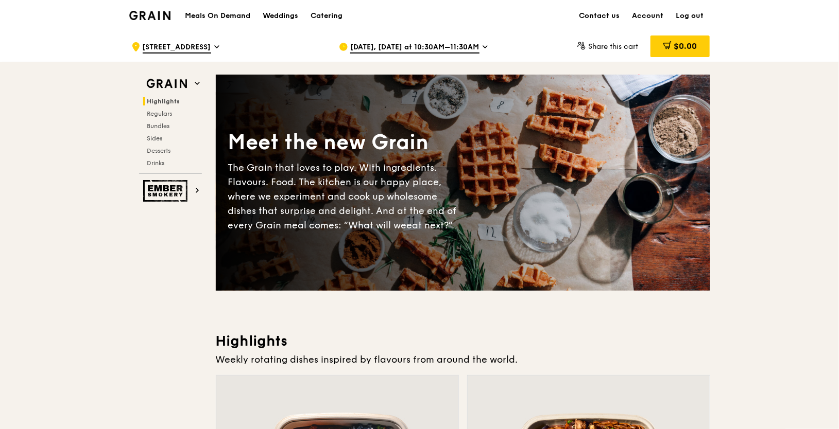
click at [211, 45] on span "[STREET_ADDRESS]" at bounding box center [177, 47] width 68 height 11
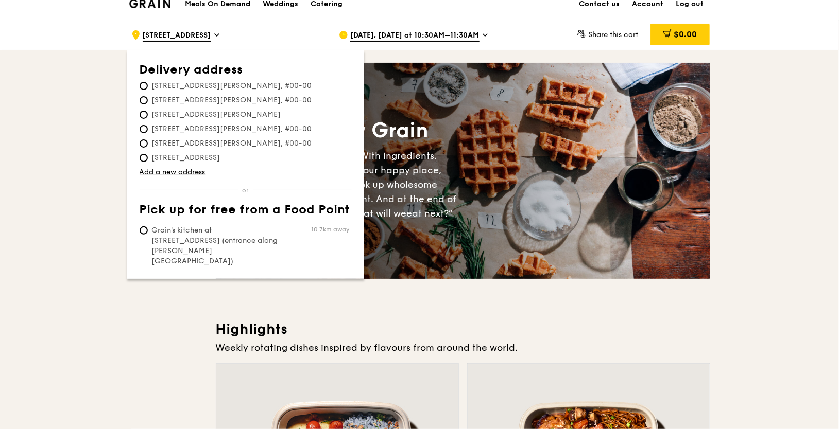
scroll to position [14, 0]
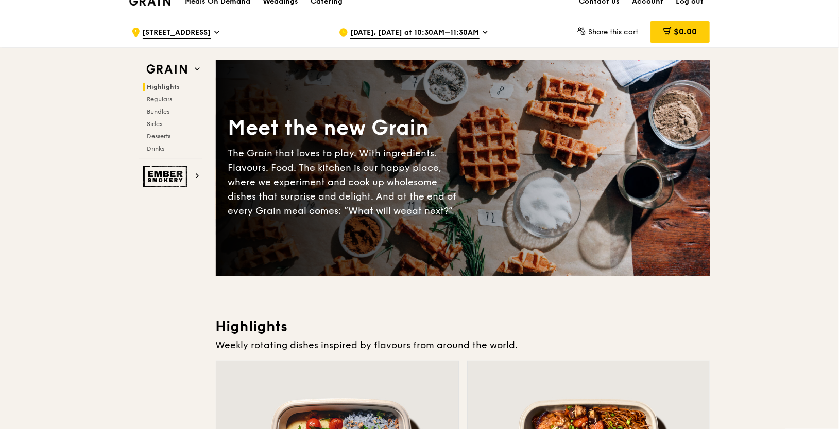
scroll to position [0, 0]
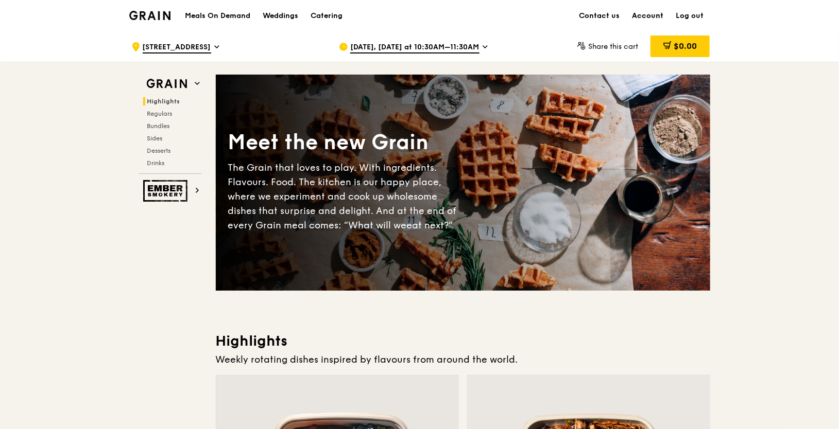
click at [647, 12] on link "Account" at bounding box center [648, 16] width 44 height 31
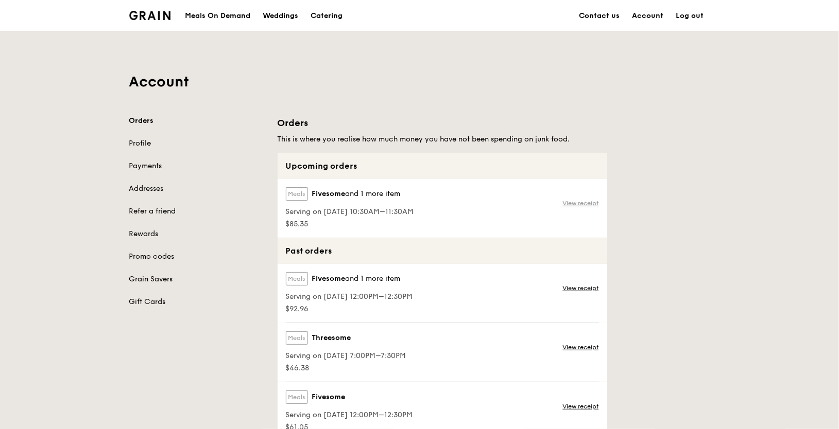
click at [569, 201] on link "View receipt" at bounding box center [581, 203] width 36 height 8
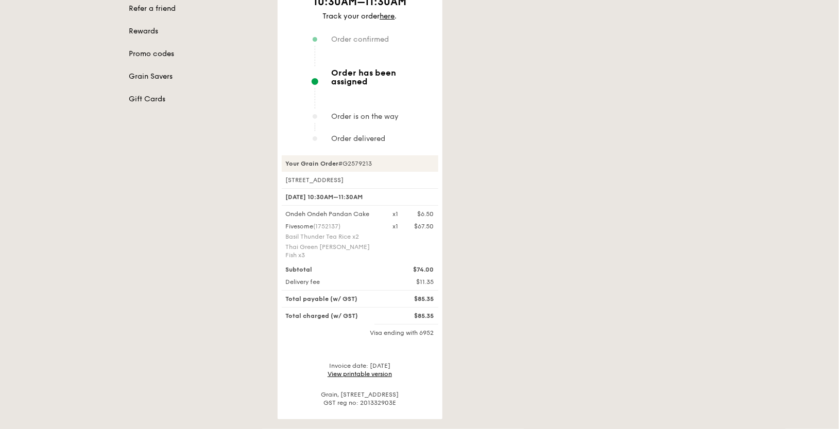
scroll to position [206, 0]
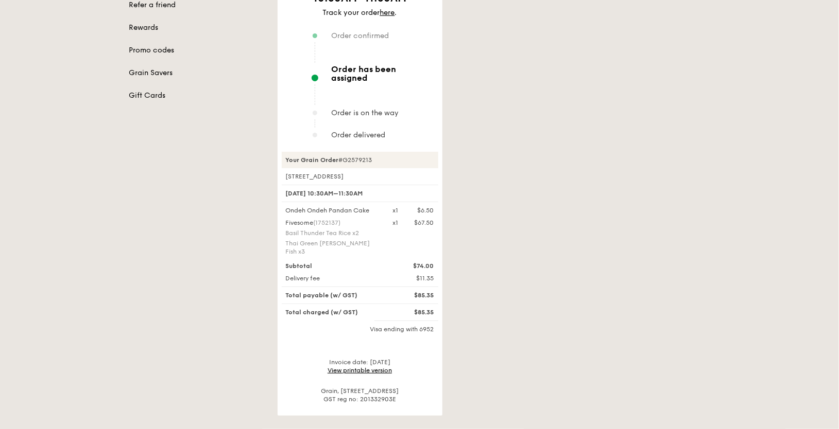
click at [379, 367] on link "View printable version" at bounding box center [359, 370] width 64 height 7
